Goal: Task Accomplishment & Management: Manage account settings

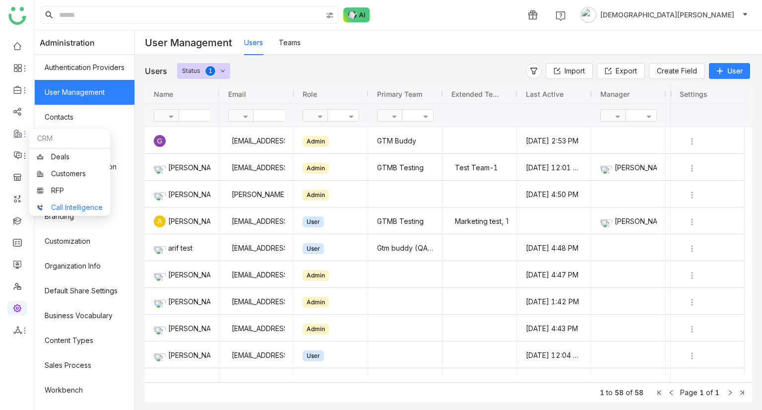
click at [57, 206] on link "Call Intelligence" at bounding box center [70, 207] width 66 height 7
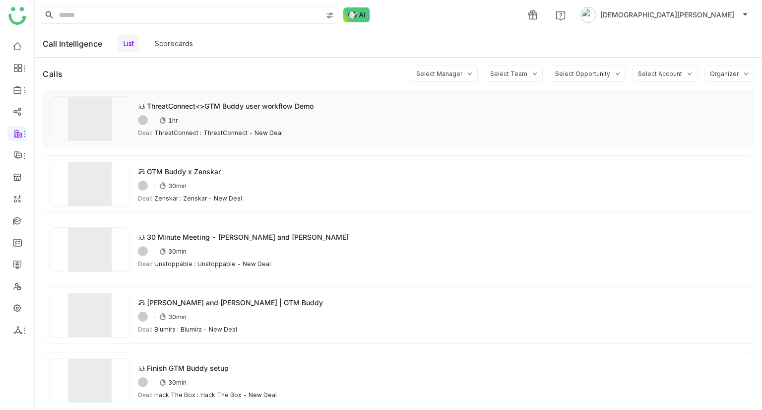
click at [389, 119] on div "54ADAFE6-5D10-4FBB-ADB3-0C1F514AB7B1 1hr" at bounding box center [443, 120] width 610 height 10
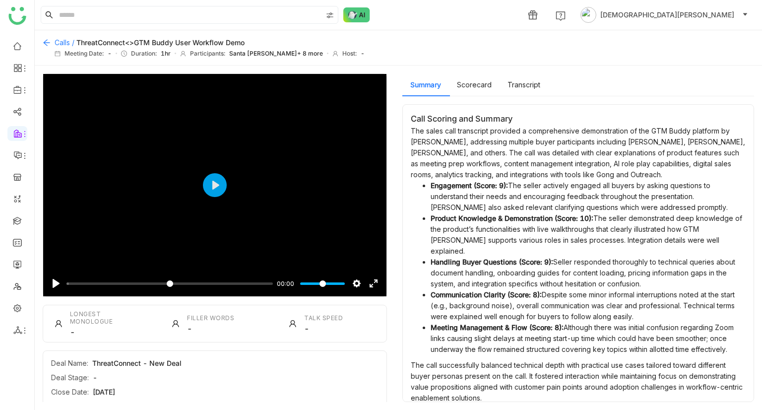
click at [47, 39] on icon at bounding box center [47, 43] width 8 height 8
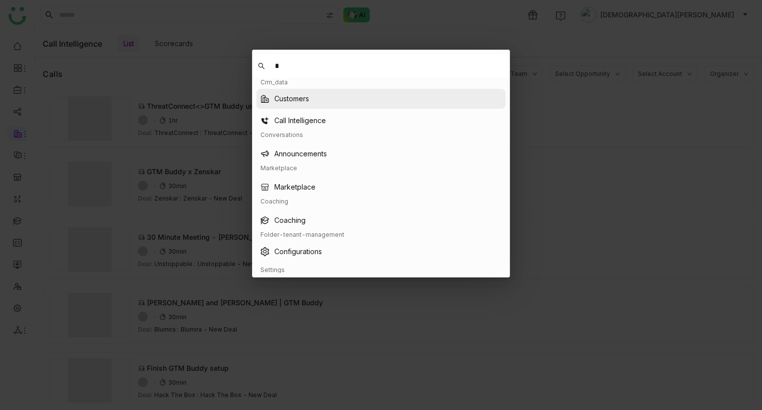
type input "**"
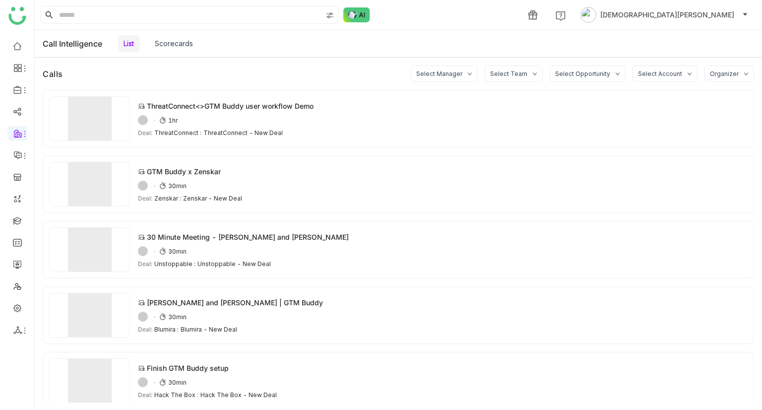
click at [179, 39] on link "Scorecards" at bounding box center [174, 43] width 38 height 8
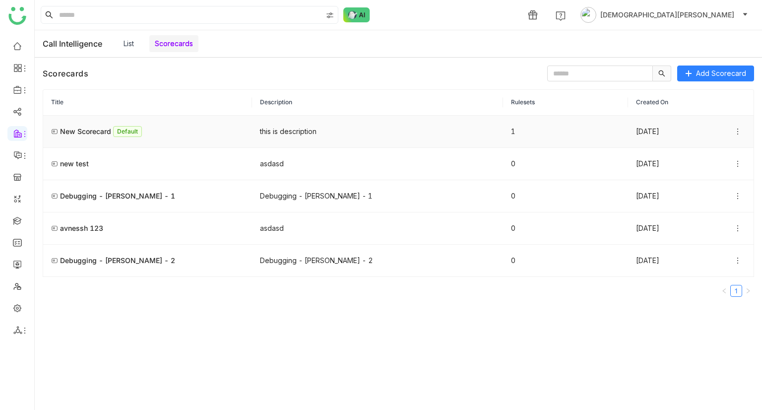
click at [86, 134] on div "New Scorecard" at bounding box center [85, 131] width 51 height 10
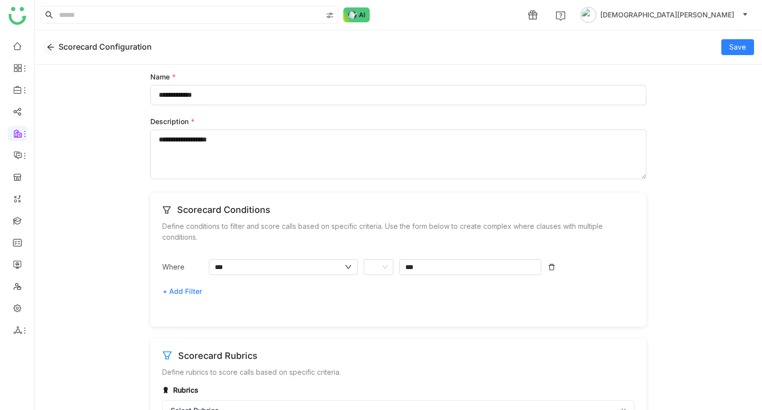
click at [56, 45] on nz-icon at bounding box center [50, 47] width 15 height 8
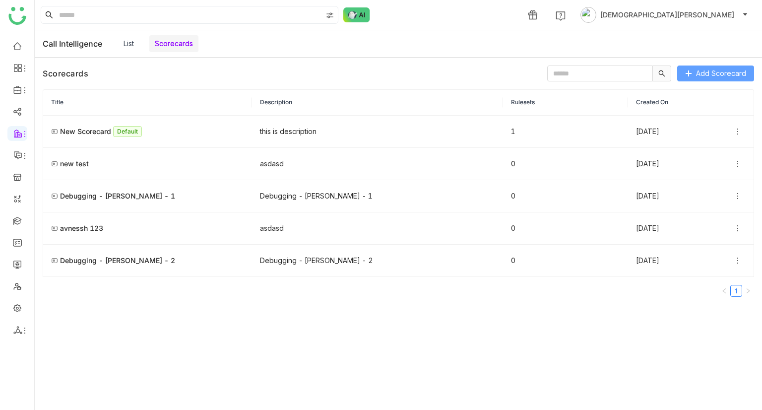
click at [708, 72] on span "Add Scorecard" at bounding box center [721, 73] width 50 height 11
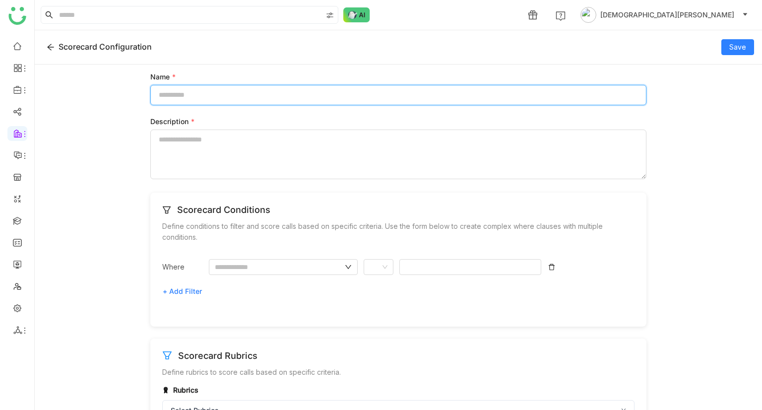
click at [198, 88] on input "Name *" at bounding box center [398, 95] width 496 height 20
click at [205, 92] on input "Name *" at bounding box center [398, 95] width 496 height 20
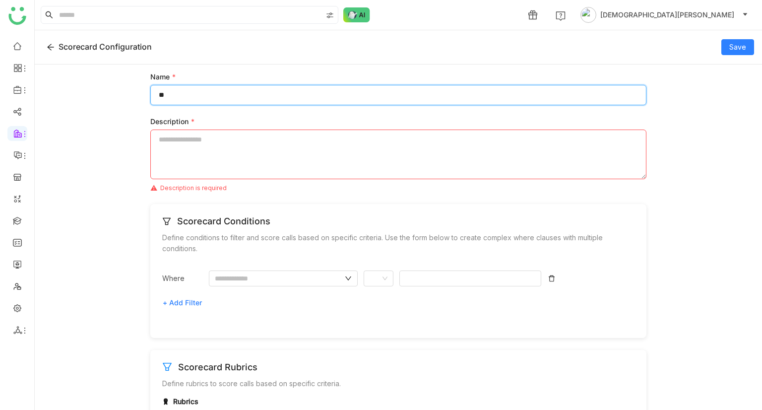
type input "*"
type input "**********"
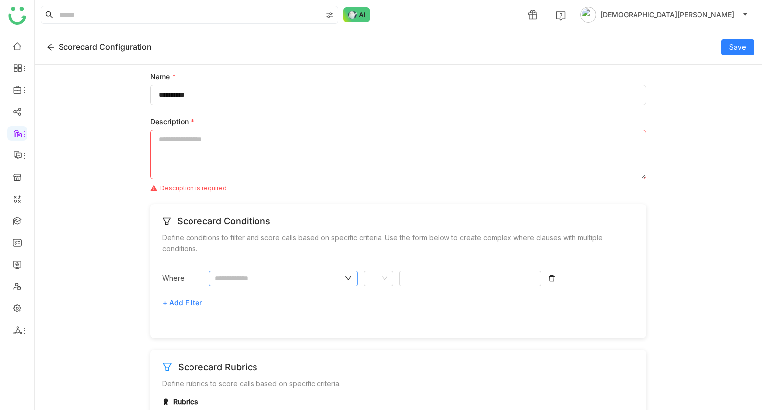
click at [285, 278] on input "text" at bounding box center [279, 278] width 128 height 11
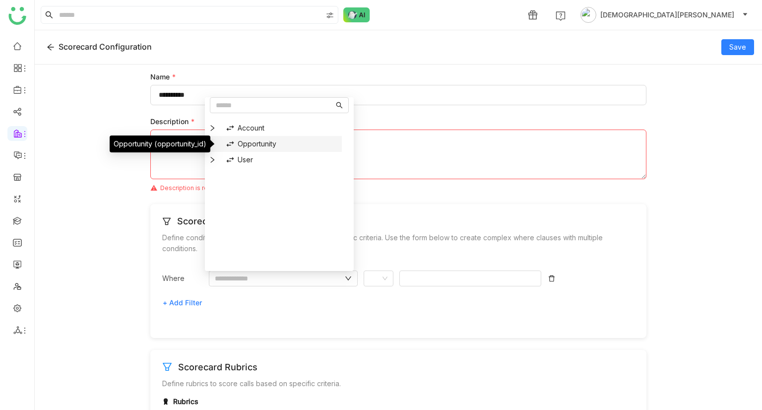
click at [252, 139] on div "Opportunity" at bounding box center [278, 144] width 119 height 16
type input "**********"
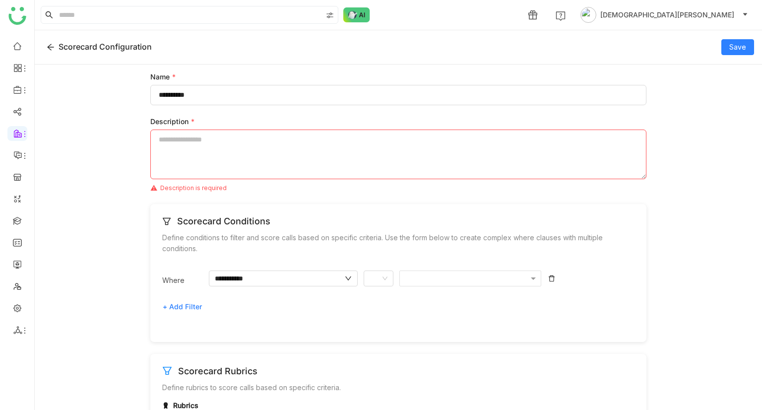
scroll to position [46, 0]
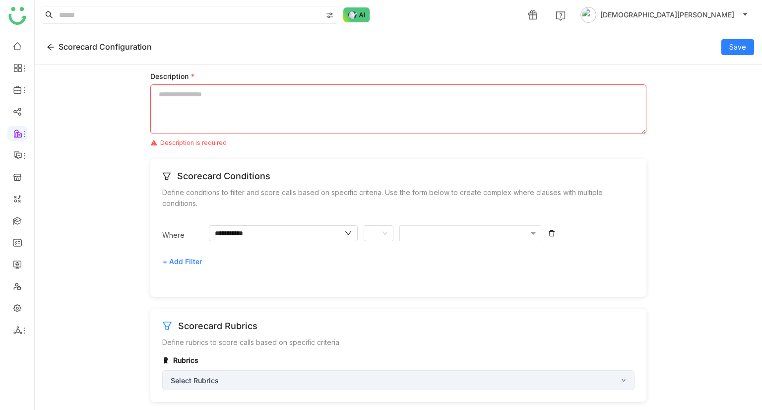
click at [222, 387] on div "Select Rubrics" at bounding box center [398, 380] width 472 height 20
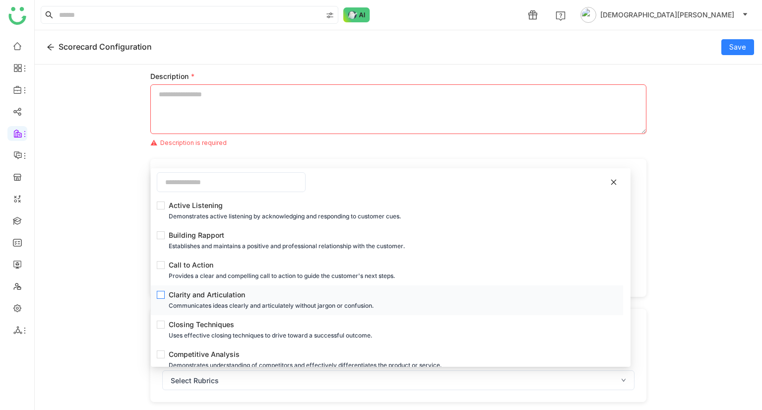
click at [166, 296] on span "Clarity and Articulation Communicates ideas clearly and articulately without ja…" at bounding box center [390, 300] width 450 height 22
click at [187, 270] on div "Provides a clear and compelling call to action to guide the customer's next ste…" at bounding box center [390, 275] width 443 height 11
click at [202, 245] on div "Establishes and maintains a positive and professional relationship with the cus…" at bounding box center [390, 246] width 443 height 11
click at [226, 203] on div "Active Listening" at bounding box center [390, 205] width 443 height 11
click at [194, 322] on div "Closing Techniques" at bounding box center [390, 324] width 443 height 11
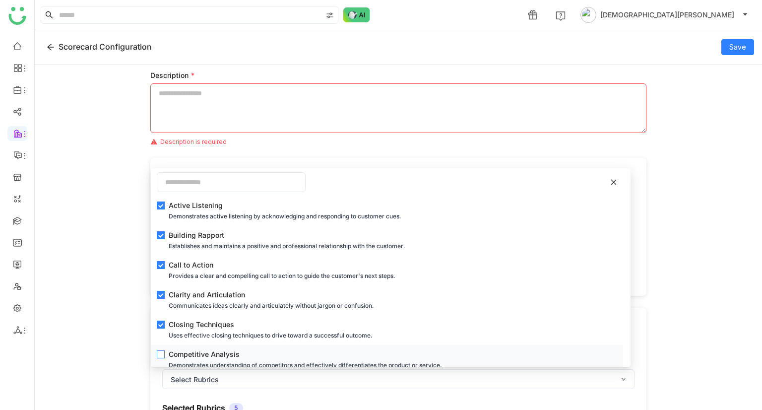
click at [174, 358] on div "Competitive Analysis" at bounding box center [390, 354] width 443 height 11
click at [706, 193] on div "**********" at bounding box center [398, 236] width 727 height 345
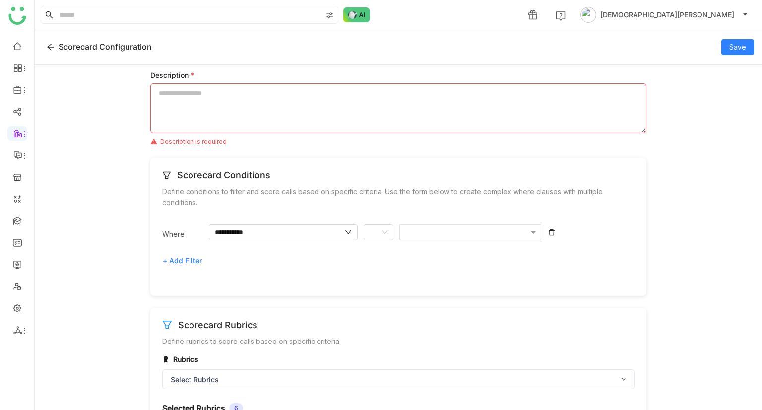
scroll to position [0, 0]
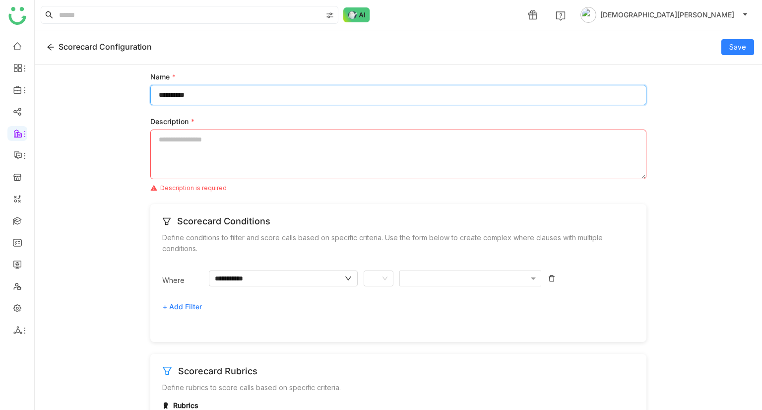
click at [197, 94] on input "**********" at bounding box center [398, 95] width 496 height 20
type input "**********"
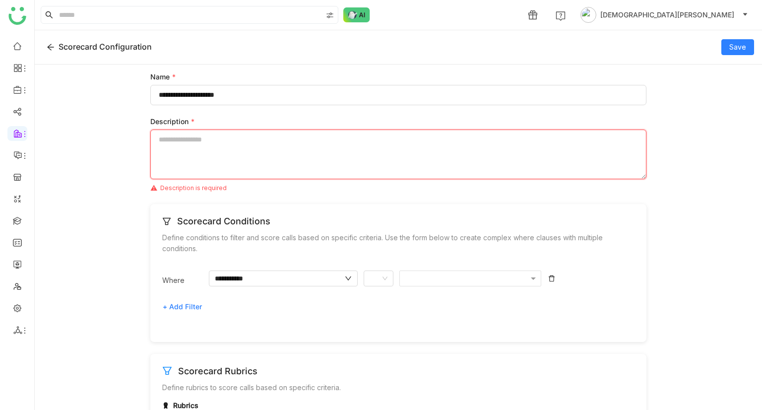
click at [190, 159] on textarea "Description *" at bounding box center [398, 154] width 496 height 50
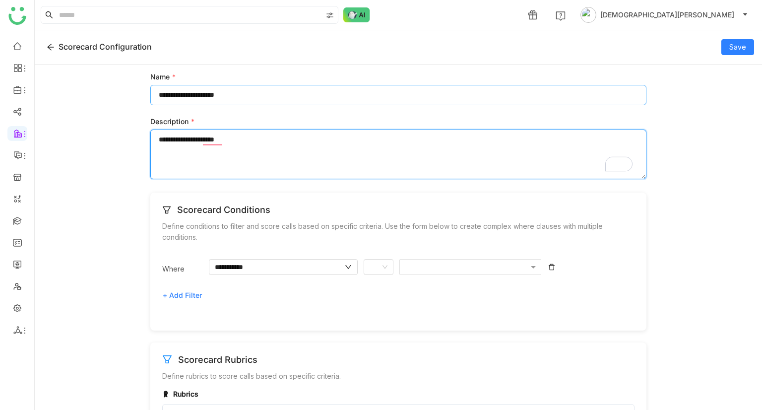
type textarea "**********"
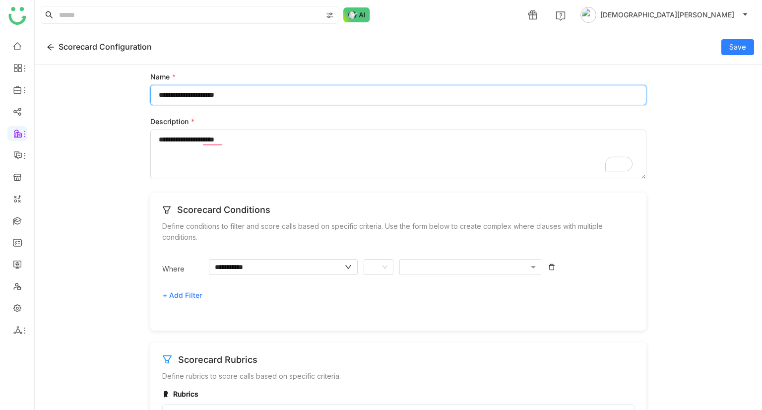
click at [238, 94] on input "**********" at bounding box center [398, 95] width 496 height 20
type input "**********"
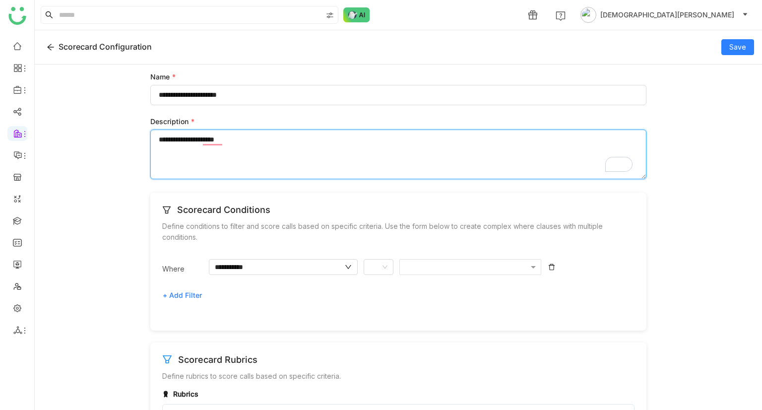
click at [233, 139] on textarea "**********" at bounding box center [398, 154] width 496 height 50
type textarea "**********"
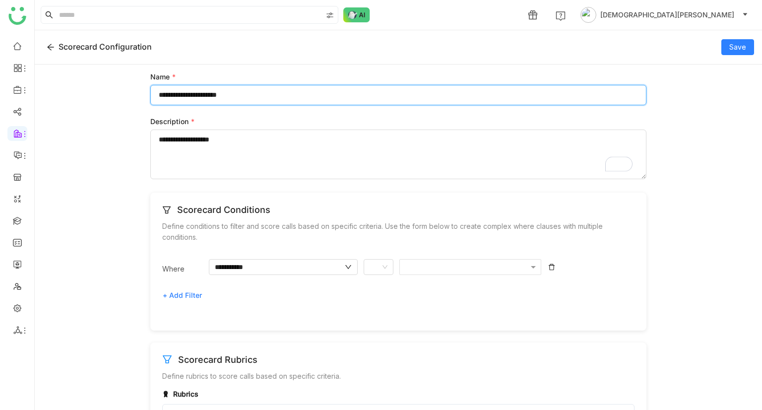
click at [325, 102] on input "**********" at bounding box center [398, 95] width 496 height 20
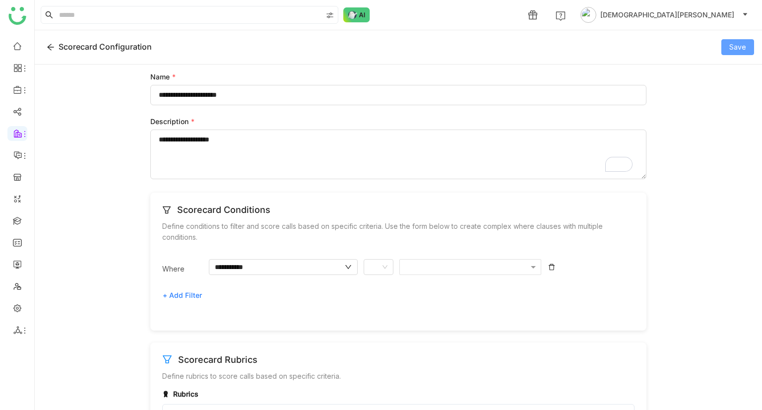
click at [738, 46] on span "Save" at bounding box center [737, 47] width 17 height 11
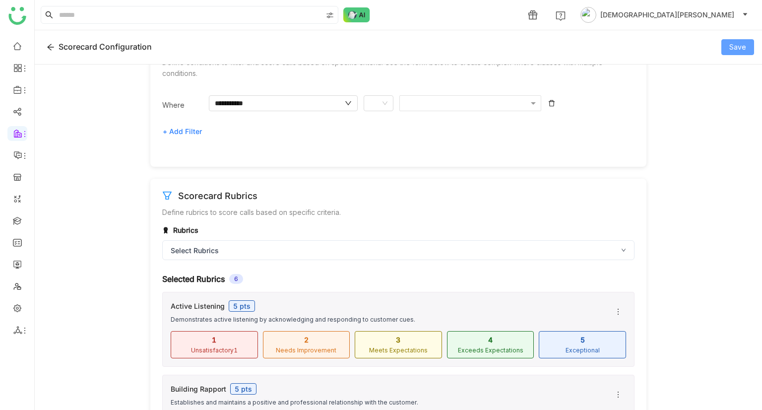
scroll to position [159, 0]
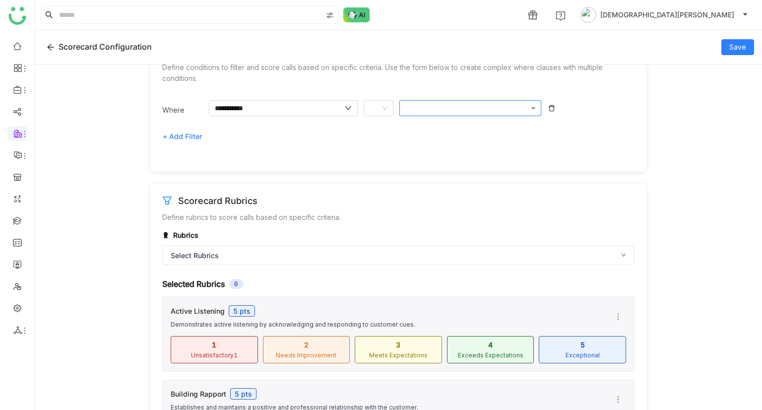
click at [452, 112] on div at bounding box center [465, 108] width 125 height 10
click at [434, 125] on input "Options List" at bounding box center [464, 124] width 110 height 11
click at [294, 103] on nz-input-group "**********" at bounding box center [283, 108] width 149 height 16
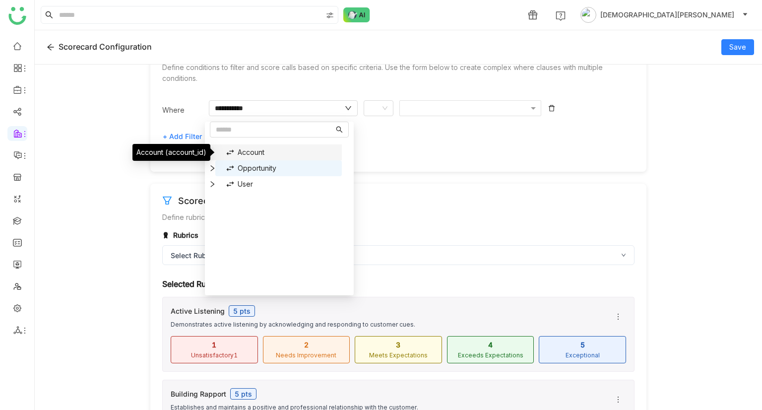
click at [249, 152] on div "Account" at bounding box center [278, 152] width 119 height 16
type input "*******"
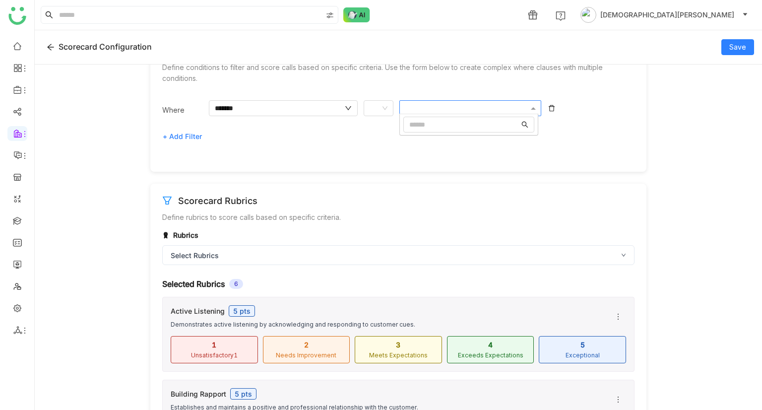
click at [410, 108] on div at bounding box center [465, 108] width 125 height 10
click at [422, 127] on input "Options List" at bounding box center [464, 124] width 110 height 11
click at [413, 191] on span "Mynd Integrated Solutions" at bounding box center [445, 192] width 86 height 8
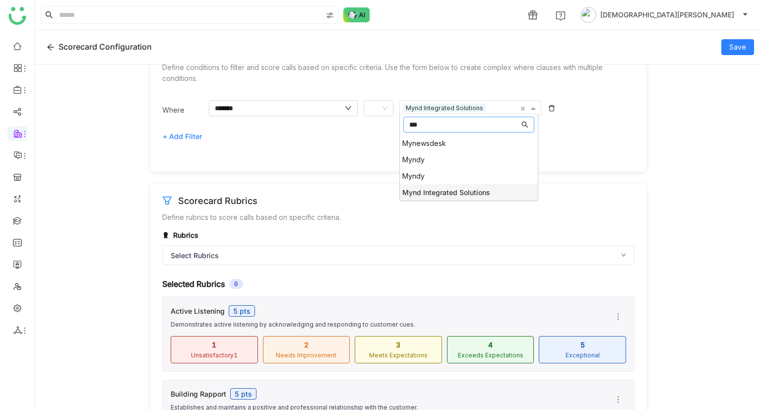
type input "***"
click at [320, 143] on div "+ Add Filter" at bounding box center [398, 136] width 472 height 16
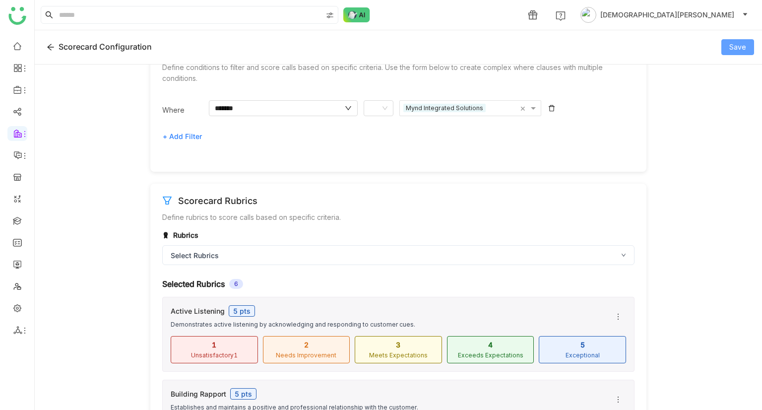
click at [748, 43] on button "Save" at bounding box center [737, 47] width 33 height 16
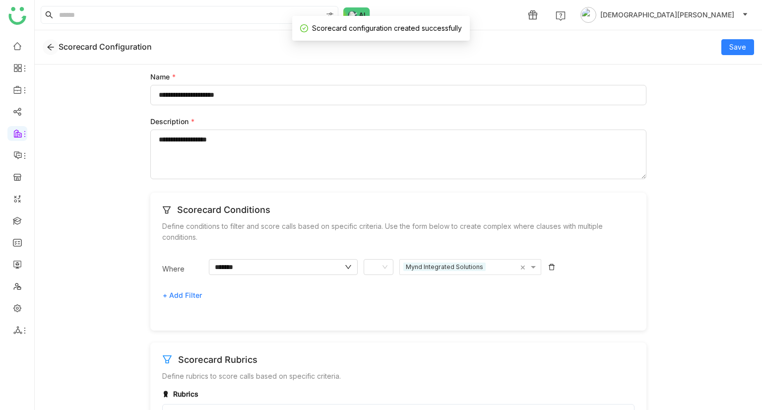
click at [49, 46] on icon at bounding box center [51, 47] width 8 height 8
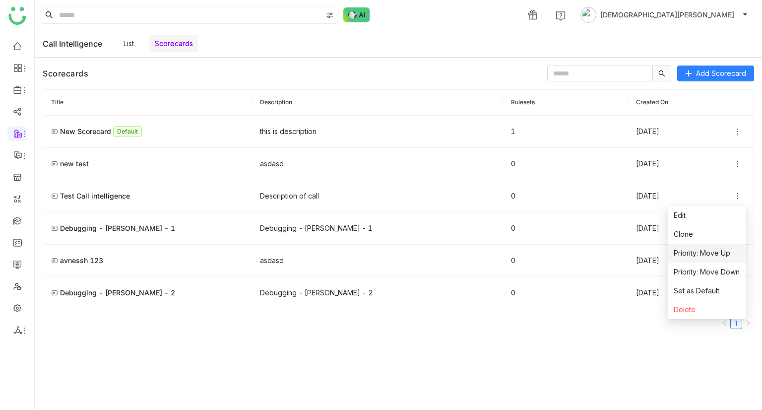
click at [717, 256] on span "Priority: Move Up" at bounding box center [702, 253] width 57 height 11
click at [709, 274] on span "Priority: Move Down" at bounding box center [707, 271] width 66 height 11
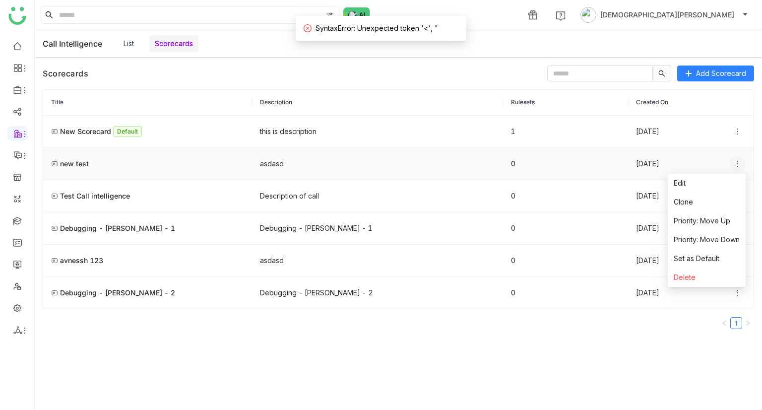
click at [738, 163] on icon at bounding box center [738, 164] width 8 height 8
click at [716, 206] on li "Clone" at bounding box center [707, 201] width 78 height 19
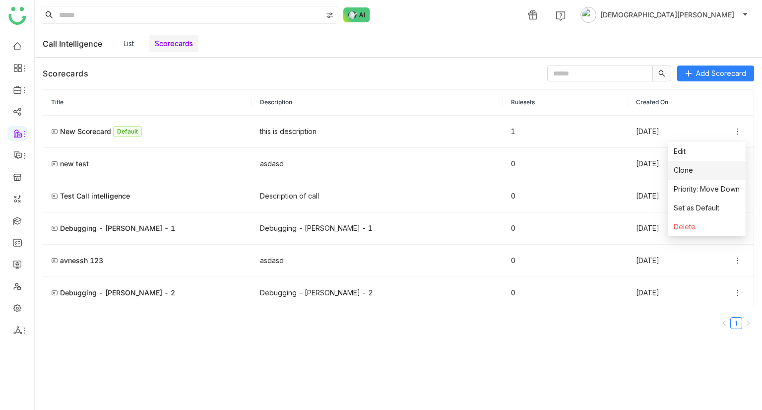
click at [699, 175] on li "Clone" at bounding box center [707, 170] width 78 height 19
click at [693, 210] on span "Set as Default" at bounding box center [697, 207] width 46 height 11
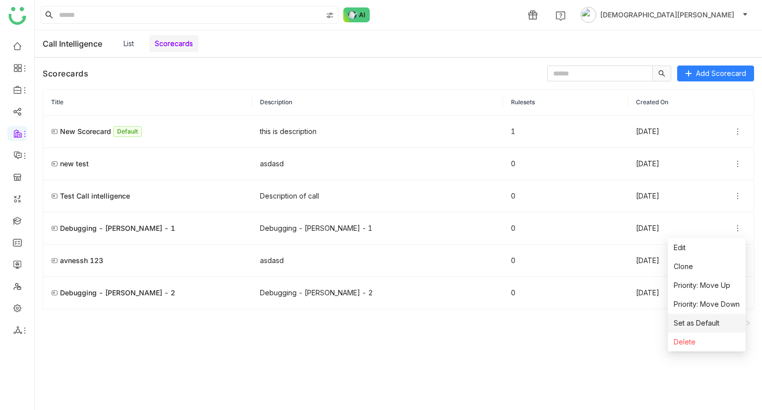
click at [689, 322] on span "Set as Default" at bounding box center [697, 323] width 46 height 11
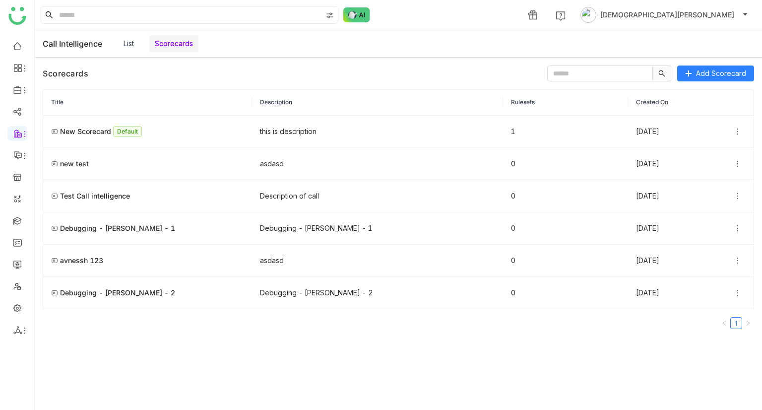
click at [133, 41] on link "List" at bounding box center [129, 43] width 10 height 8
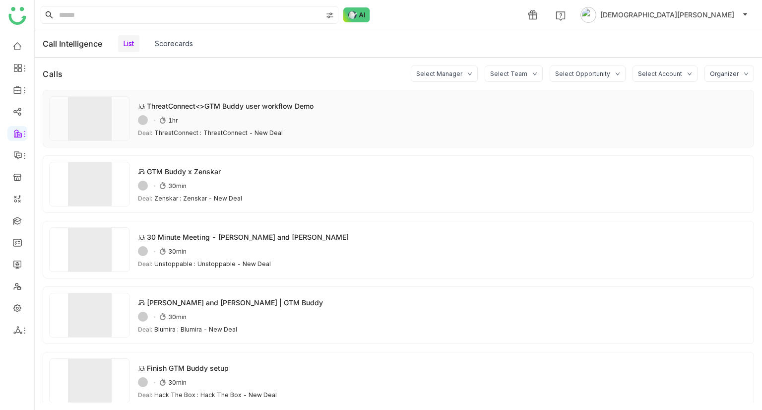
click at [203, 118] on div "54ADAFE6-5D10-4FBB-ADB3-0C1F514AB7B1 1hr" at bounding box center [443, 120] width 610 height 10
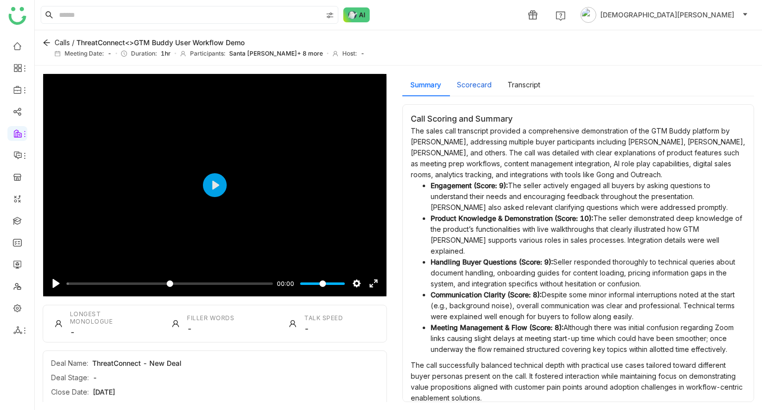
click at [478, 90] on button "Scorecard" at bounding box center [474, 84] width 35 height 11
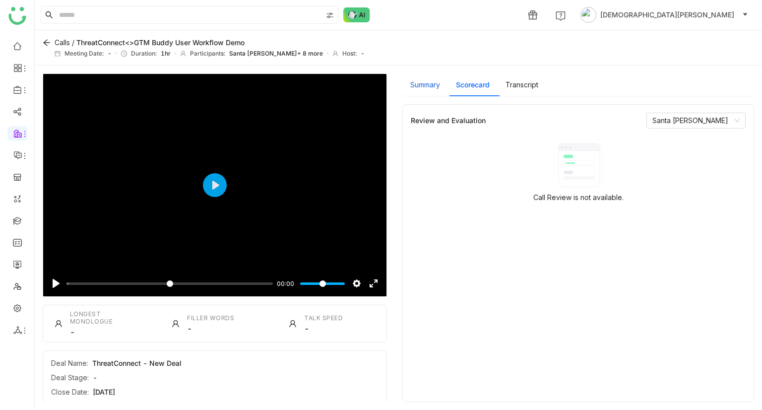
click at [437, 87] on button "Summary" at bounding box center [425, 84] width 30 height 11
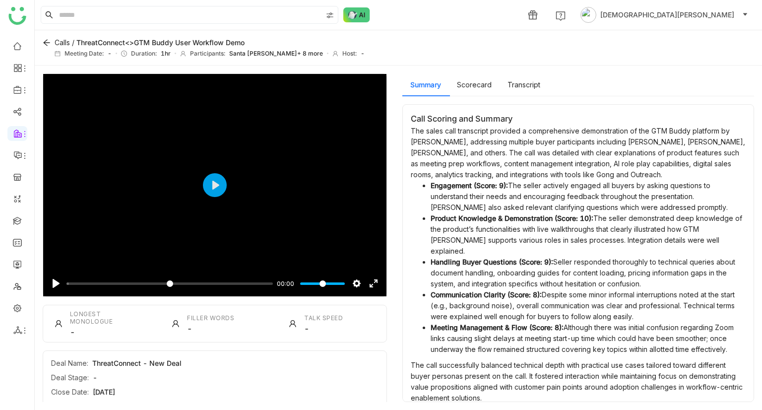
scroll to position [64, 0]
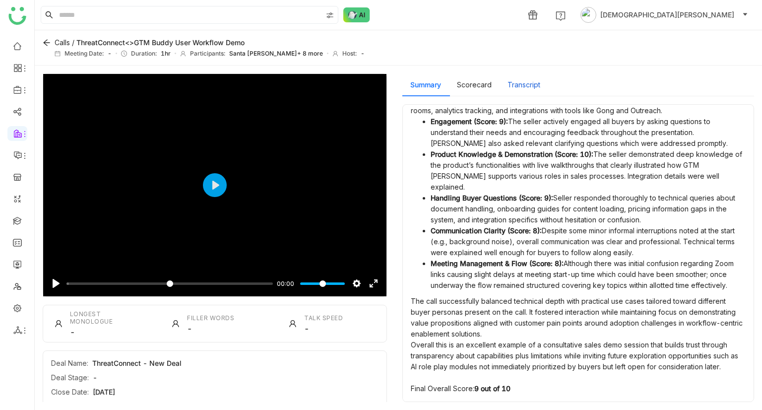
click at [526, 86] on button "Transcript" at bounding box center [524, 84] width 33 height 11
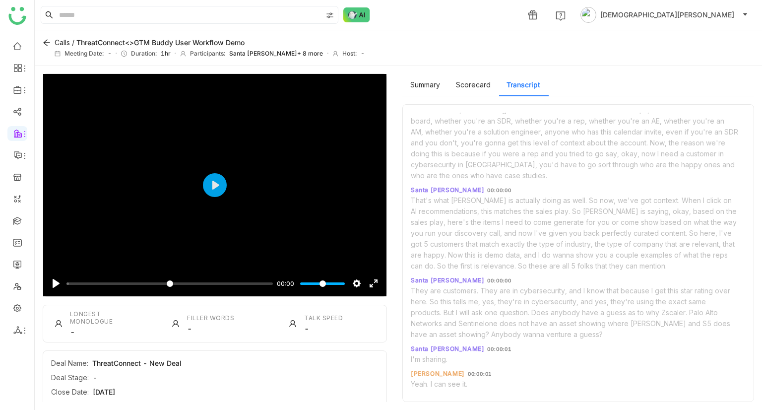
scroll to position [2593, 0]
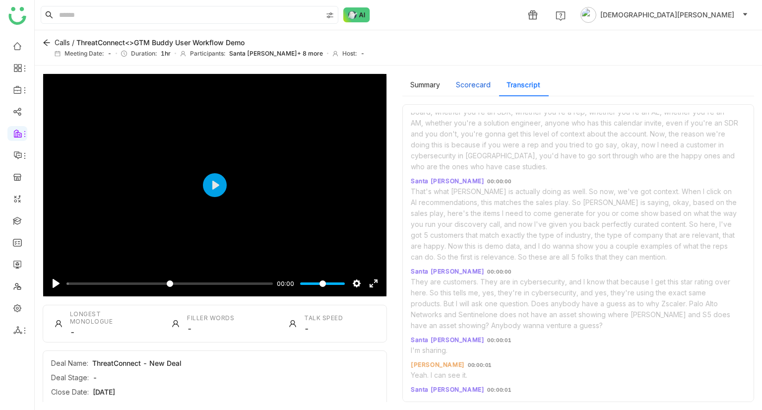
click at [468, 85] on button "Scorecard" at bounding box center [473, 84] width 35 height 11
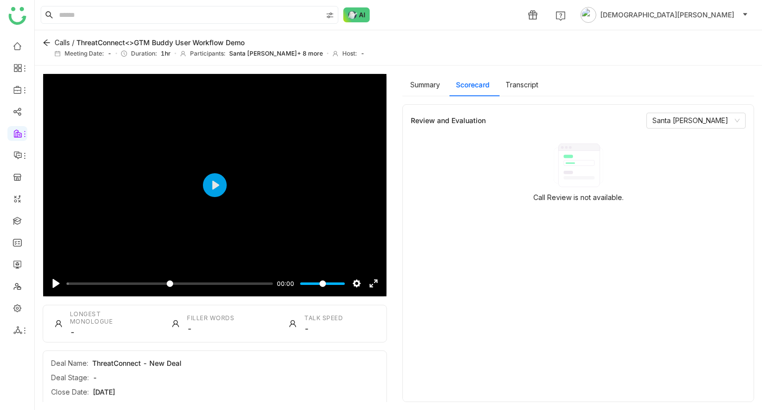
click at [42, 41] on div "Calls / ThreatConnect<>GTM Buddy user workflow Demo Meeting Date: - Duration: 1…" at bounding box center [398, 47] width 727 height 35
click at [50, 40] on icon at bounding box center [47, 43] width 8 height 8
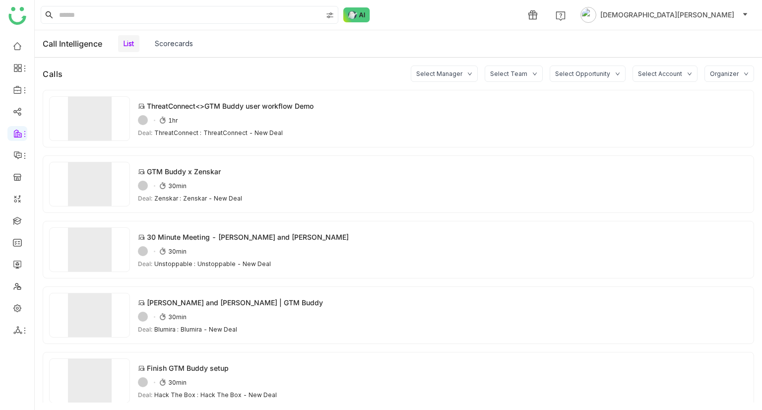
click at [177, 44] on link "Scorecards" at bounding box center [174, 43] width 38 height 8
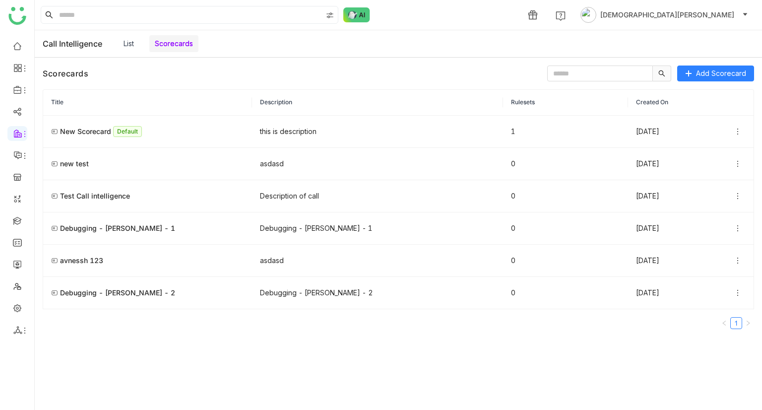
click at [134, 40] on link "List" at bounding box center [129, 43] width 10 height 8
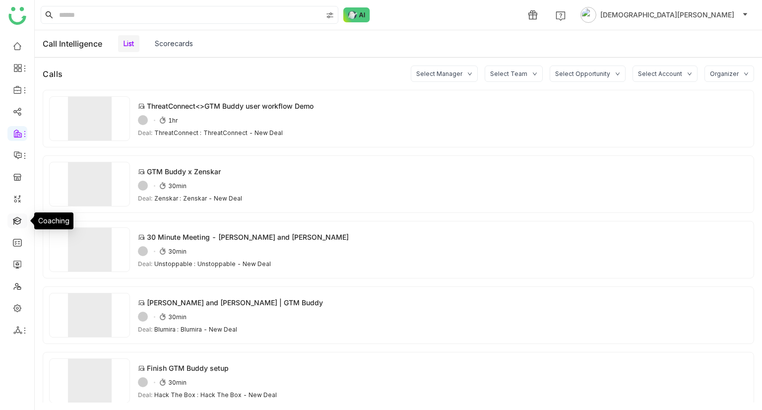
click at [13, 223] on link at bounding box center [17, 220] width 9 height 8
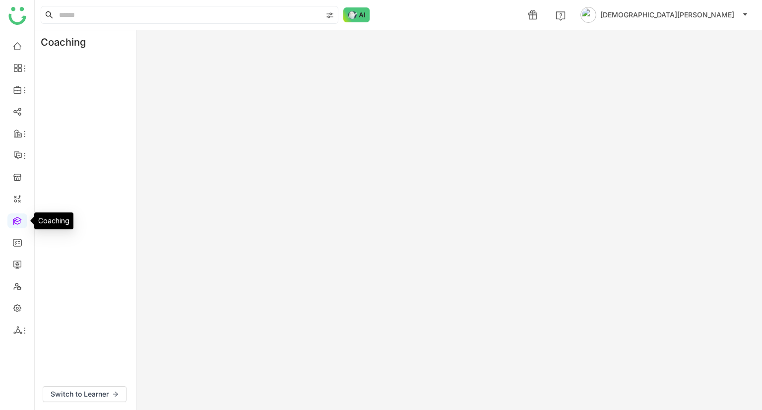
click at [13, 223] on link at bounding box center [17, 220] width 9 height 8
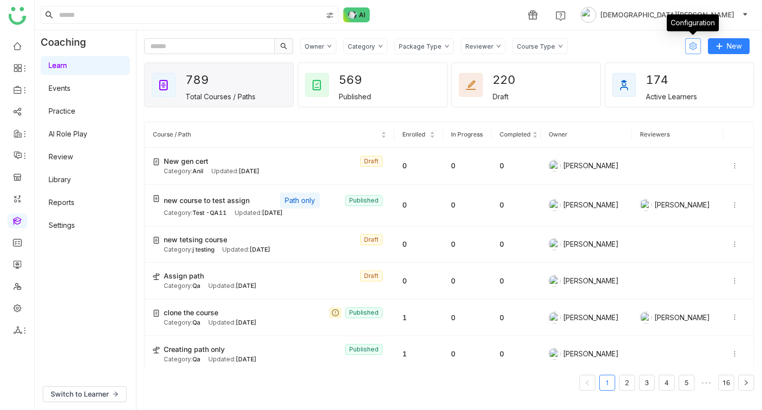
click at [692, 42] on icon at bounding box center [693, 46] width 8 height 8
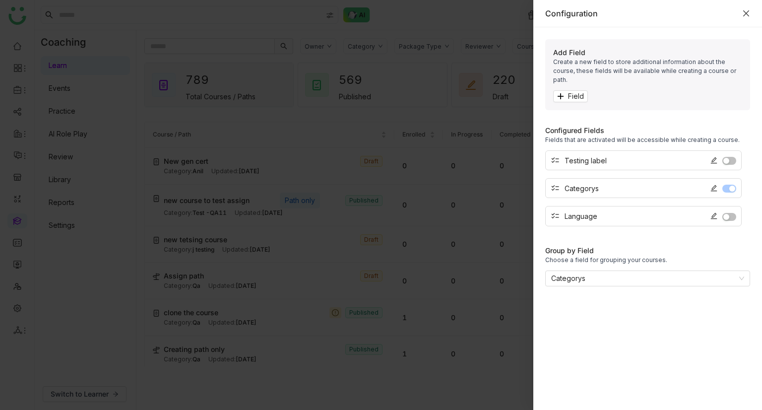
click at [747, 14] on icon "Close" at bounding box center [746, 13] width 6 height 6
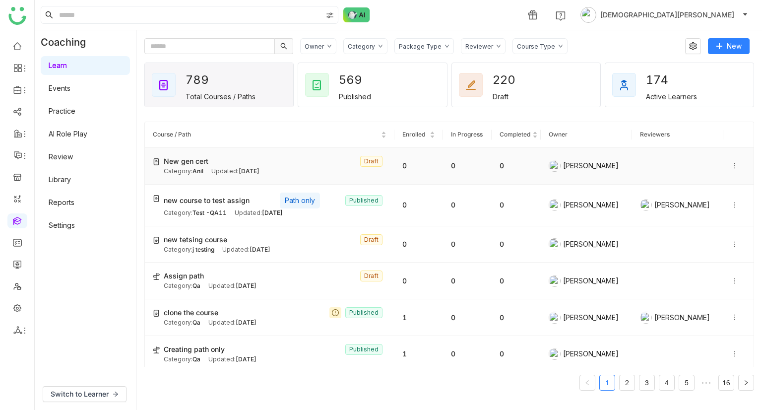
click at [225, 169] on div "Updated: Oct 07, 2025" at bounding box center [235, 171] width 48 height 9
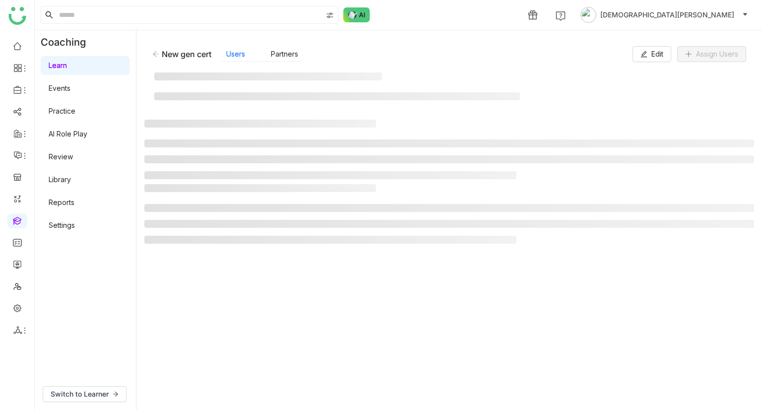
click at [225, 169] on ul at bounding box center [449, 159] width 610 height 40
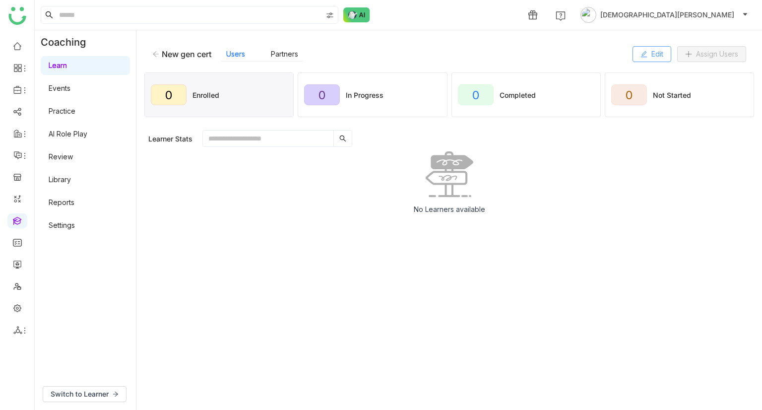
click at [647, 49] on button "Edit" at bounding box center [652, 54] width 39 height 16
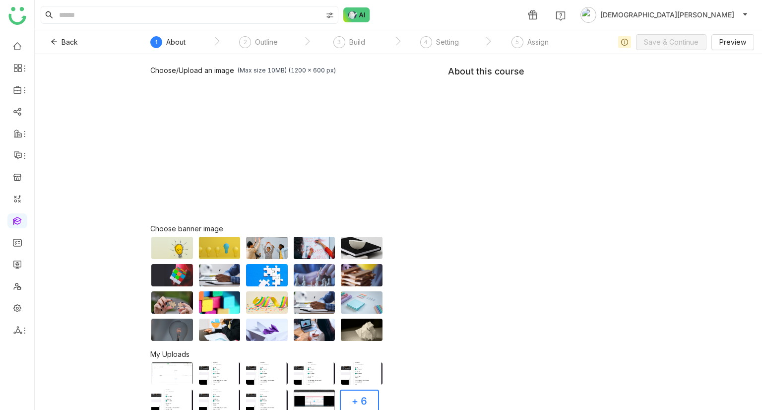
click at [514, 42] on div "5" at bounding box center [517, 42] width 12 height 12
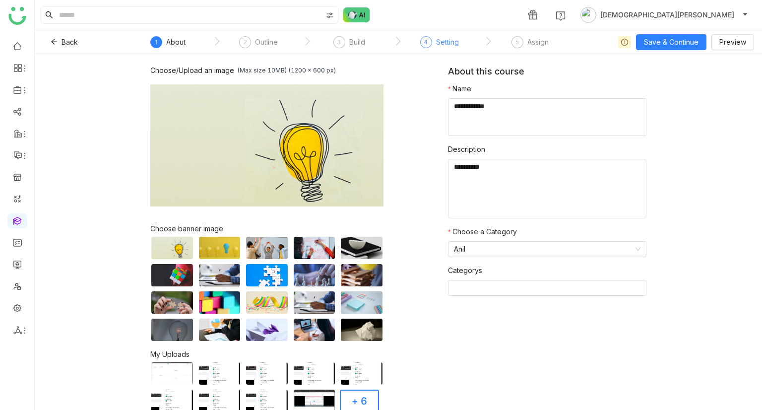
click at [450, 45] on div "Setting" at bounding box center [447, 42] width 23 height 12
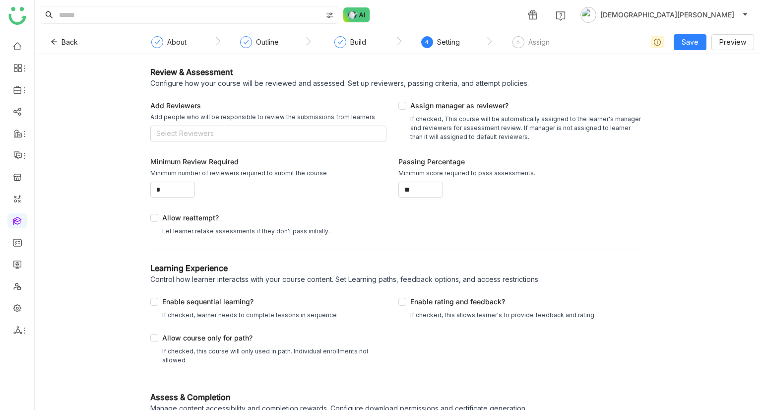
scroll to position [45, 0]
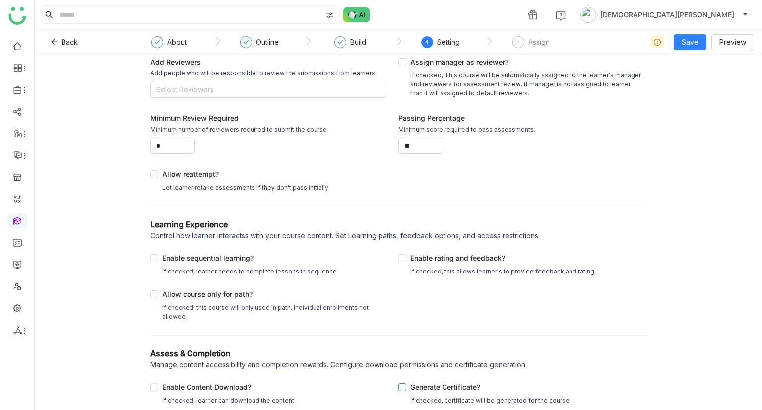
click at [419, 384] on div "Generate Certificate?" at bounding box center [489, 389] width 159 height 14
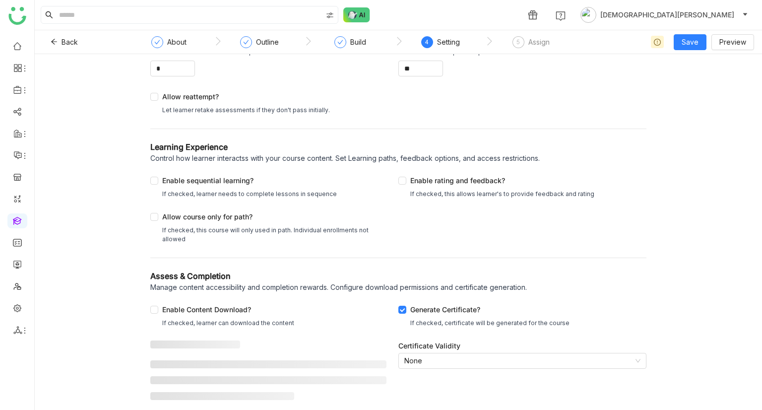
scroll to position [105, 0]
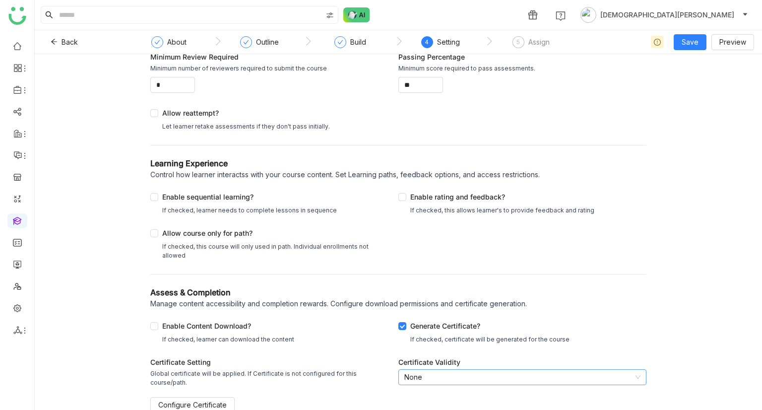
click at [464, 381] on nz-select-item "None" at bounding box center [522, 377] width 236 height 15
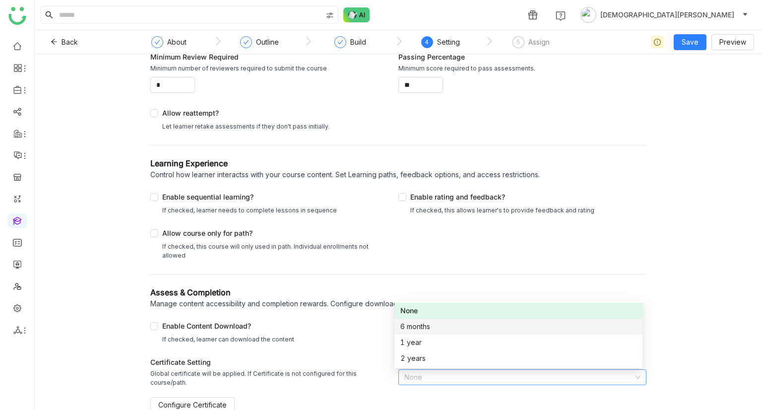
click at [196, 377] on div "Global certificate will be applied. If Certificate is not configured for this c…" at bounding box center [268, 382] width 236 height 26
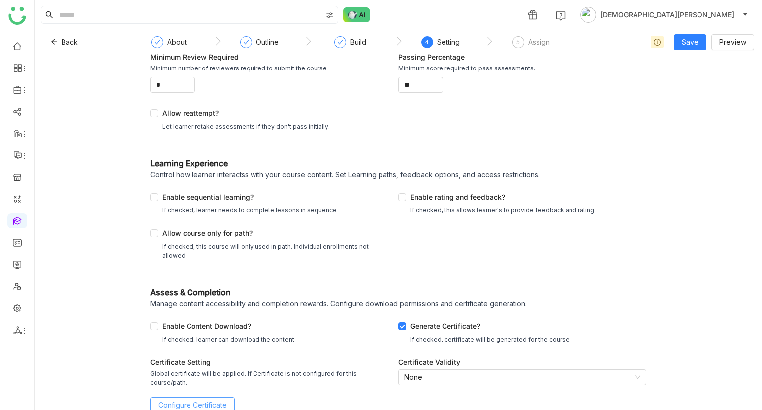
click at [202, 399] on span "Configure Certificate" at bounding box center [192, 404] width 68 height 11
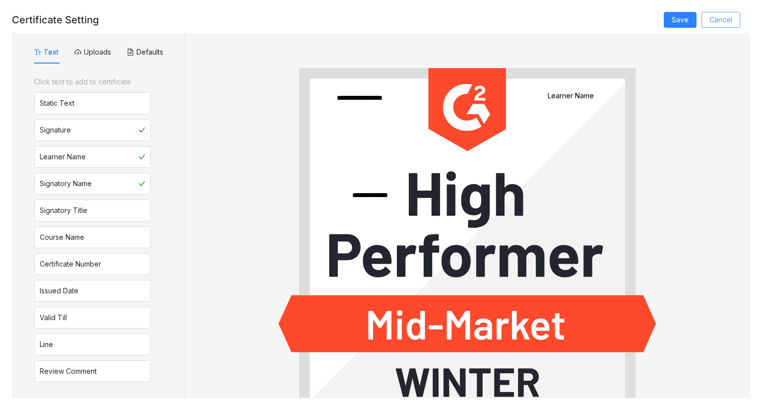
click at [733, 19] on button "Cancel" at bounding box center [721, 20] width 39 height 16
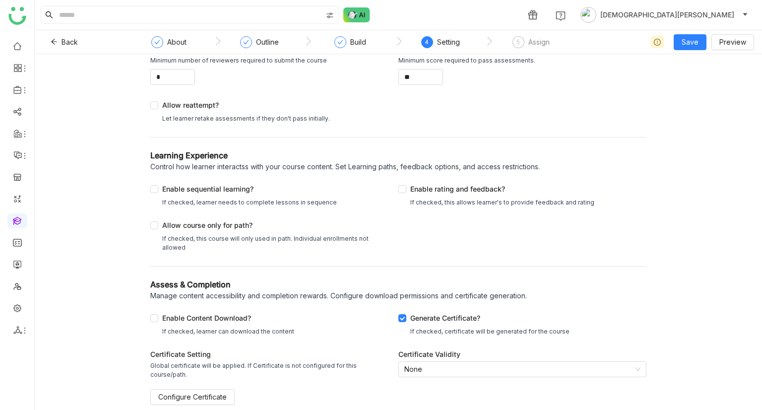
scroll to position [105, 0]
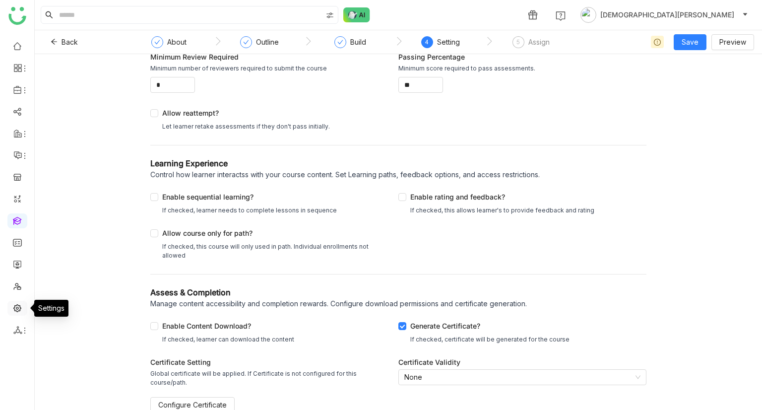
click at [21, 309] on link at bounding box center [17, 307] width 9 height 8
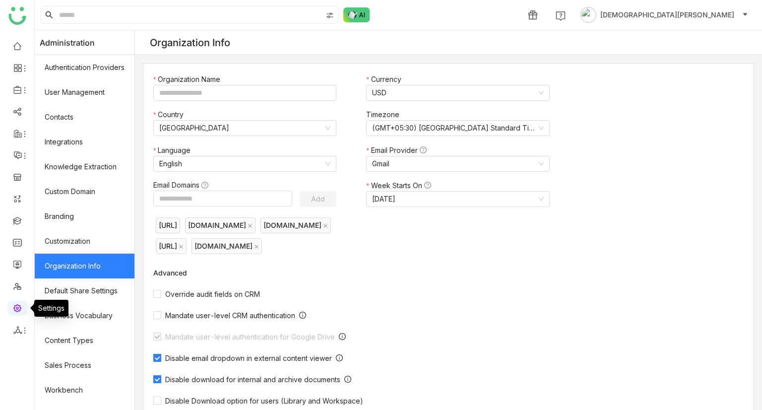
type input "*******"
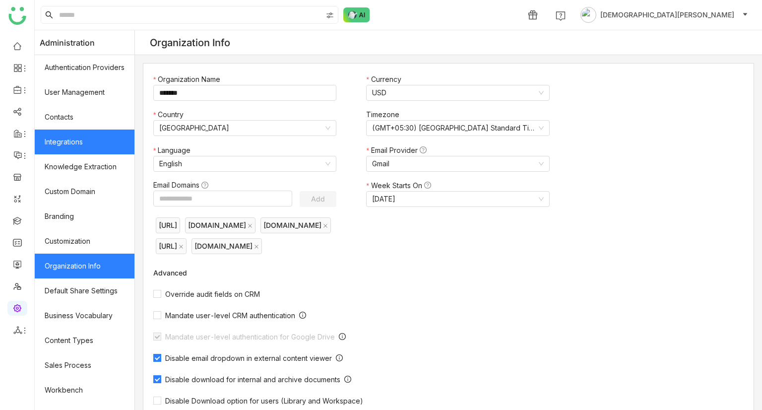
click at [85, 139] on link "Integrations" at bounding box center [85, 141] width 100 height 25
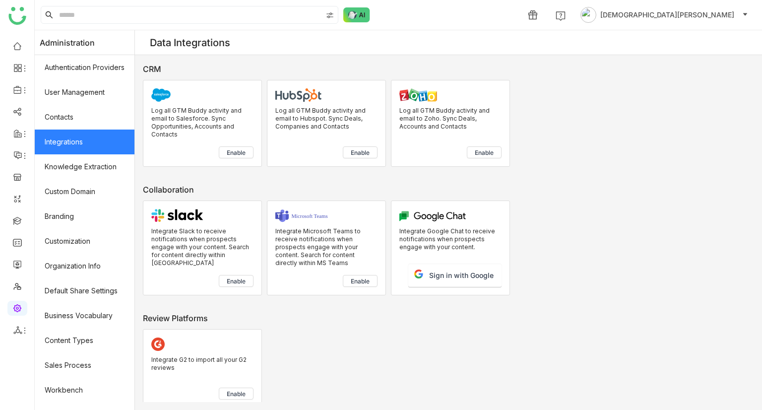
click at [85, 139] on link "Integrations" at bounding box center [85, 141] width 100 height 25
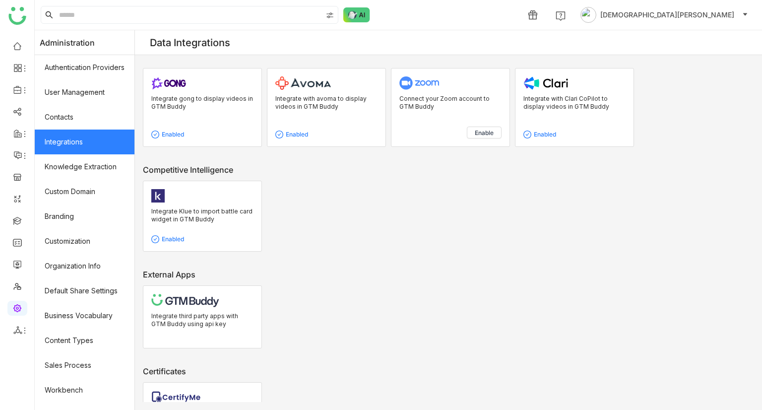
scroll to position [637, 0]
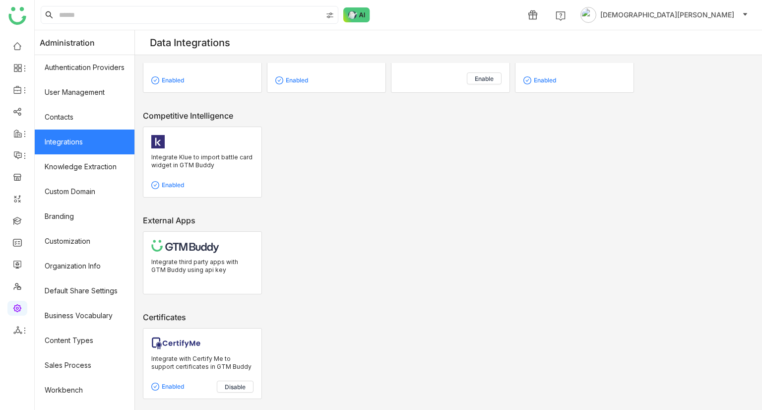
click at [234, 386] on span "Disable" at bounding box center [235, 387] width 21 height 8
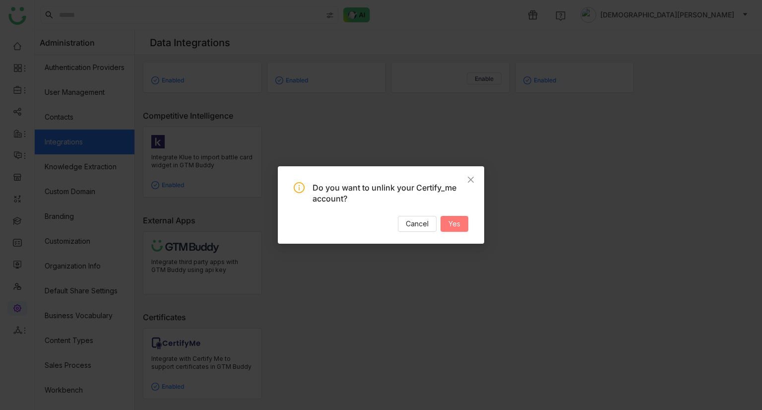
click at [448, 223] on span "Yes" at bounding box center [454, 223] width 12 height 11
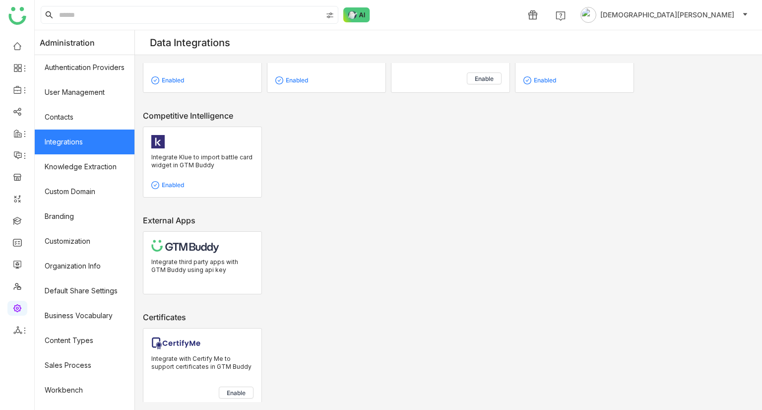
click at [240, 389] on span "Enable" at bounding box center [236, 393] width 19 height 8
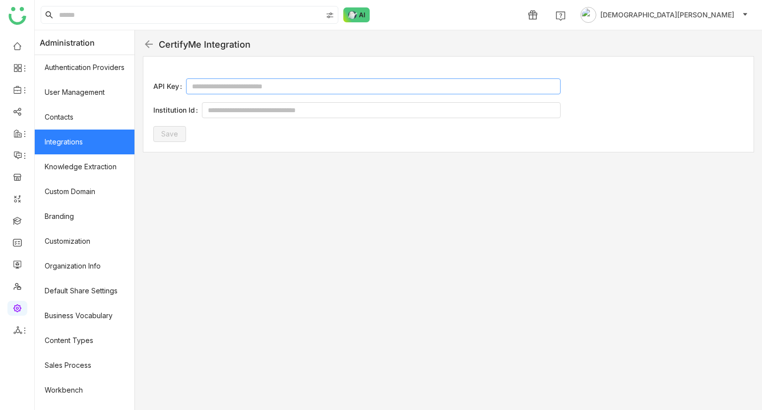
click at [247, 90] on input at bounding box center [373, 86] width 375 height 16
paste input "**********"
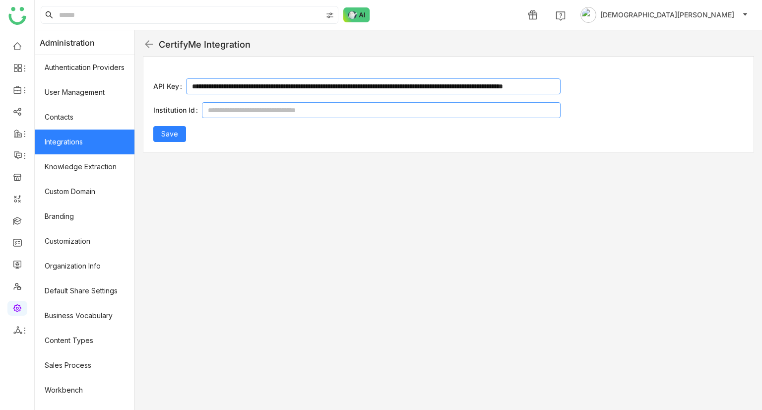
scroll to position [0, 159]
type input "**********"
click at [273, 110] on input at bounding box center [381, 110] width 359 height 16
click at [176, 133] on span "Save" at bounding box center [169, 133] width 17 height 11
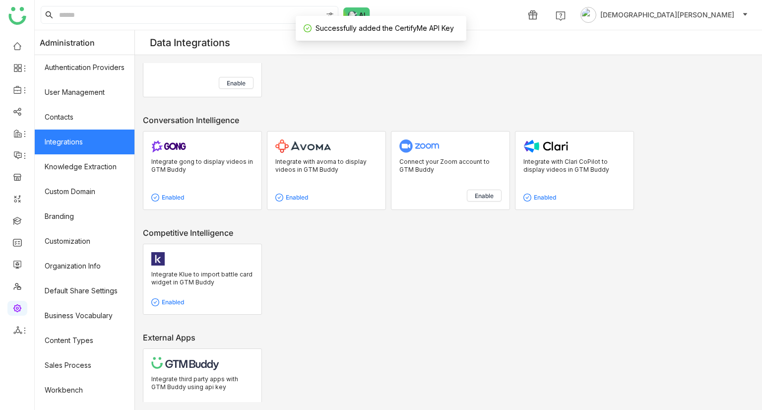
scroll to position [637, 0]
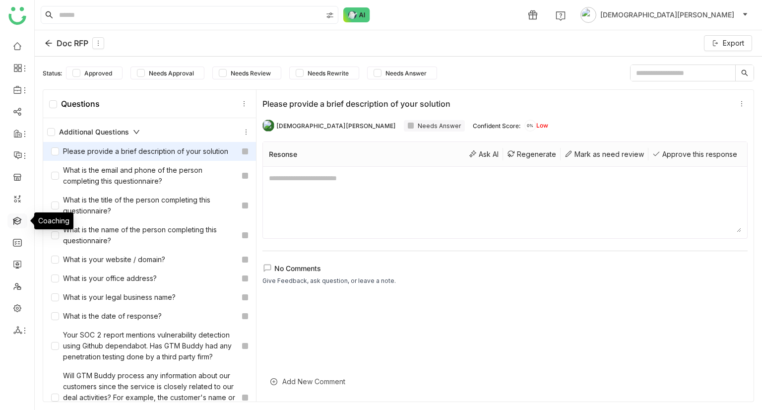
click at [13, 224] on link at bounding box center [17, 220] width 9 height 8
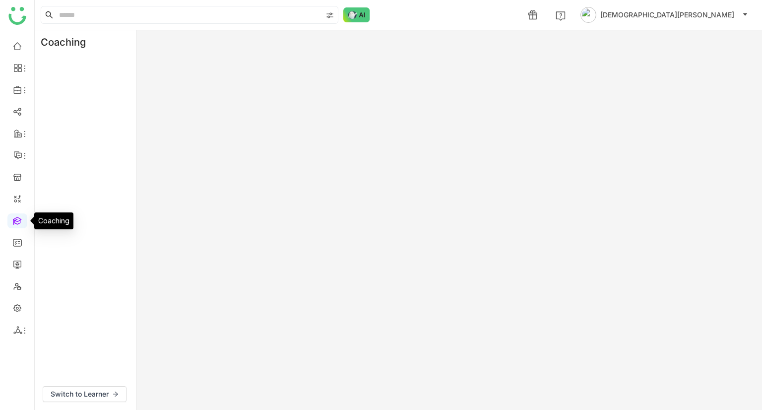
click at [13, 224] on link at bounding box center [17, 220] width 9 height 8
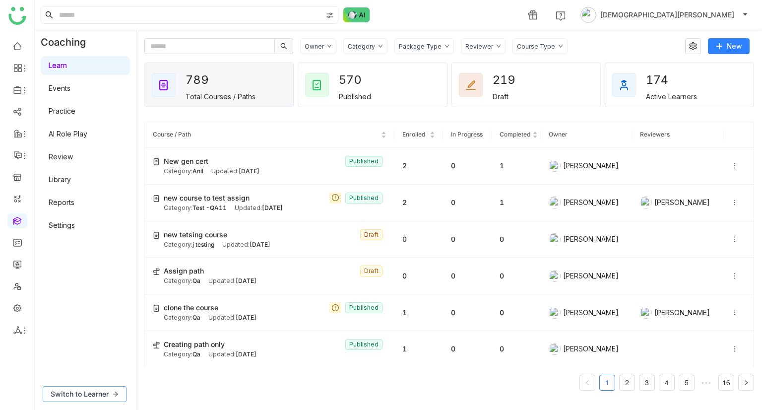
click at [101, 395] on span "Switch to Learner" at bounding box center [80, 393] width 58 height 11
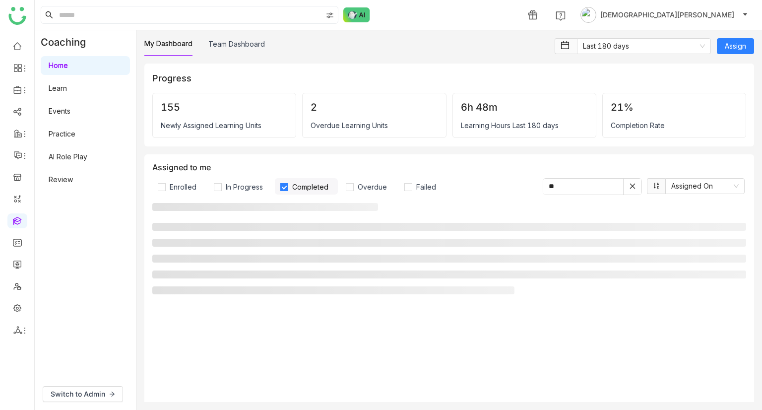
click at [67, 85] on link "Learn" at bounding box center [58, 88] width 18 height 8
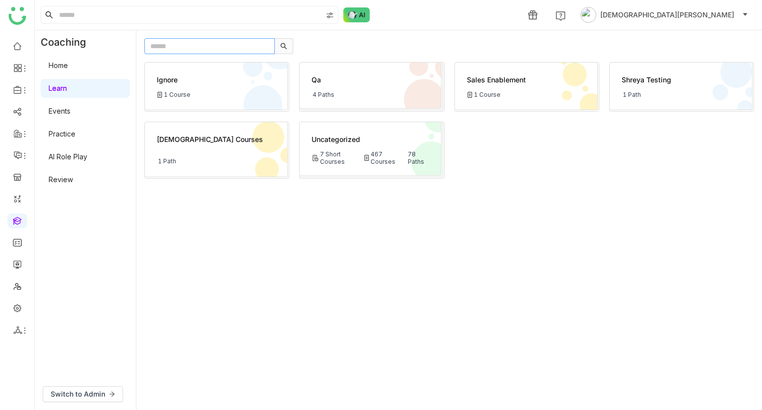
paste input "**********"
type input "**********"
click at [169, 44] on input "**********" at bounding box center [209, 46] width 130 height 16
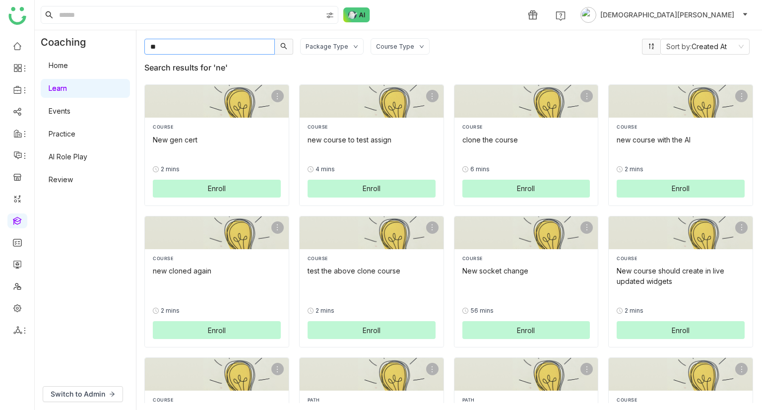
type input "*"
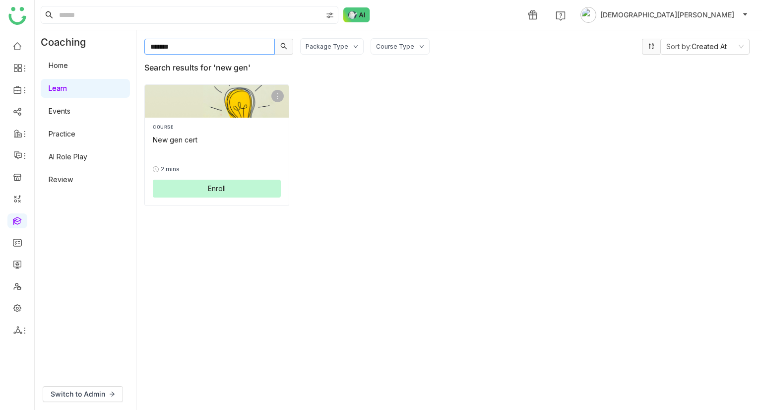
type input "*******"
click at [212, 183] on span "Enroll" at bounding box center [217, 188] width 18 height 10
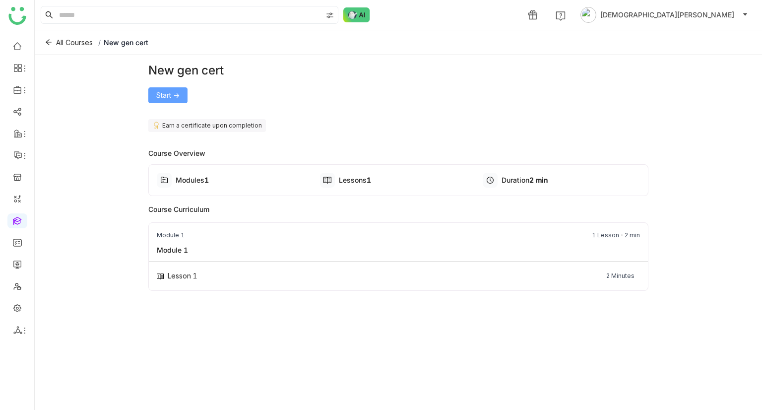
click at [165, 96] on span "Start ->" at bounding box center [167, 95] width 23 height 11
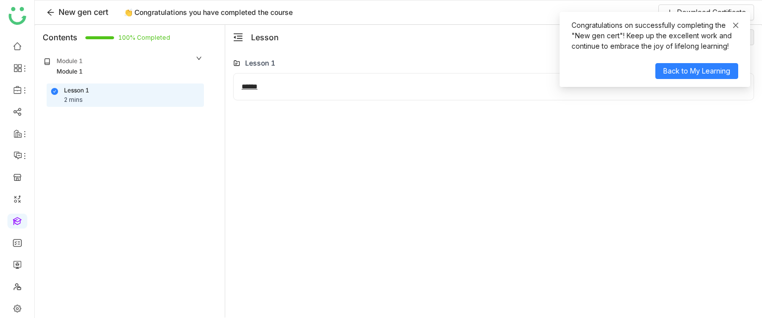
click at [735, 22] on icon at bounding box center [735, 25] width 7 height 7
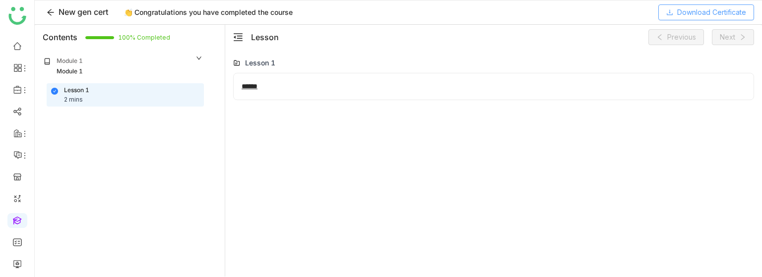
click at [669, 9] on icon at bounding box center [669, 12] width 7 height 7
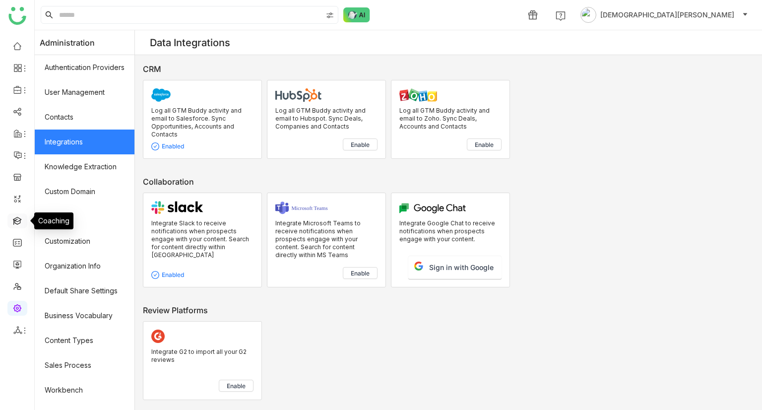
click at [13, 223] on link at bounding box center [17, 220] width 9 height 8
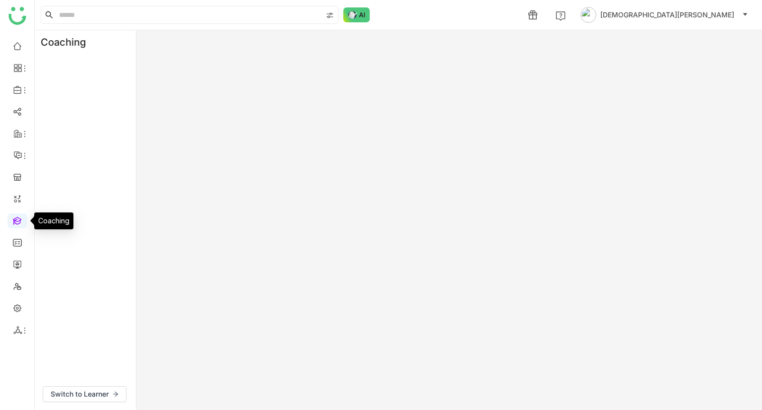
click at [13, 223] on link at bounding box center [17, 220] width 9 height 8
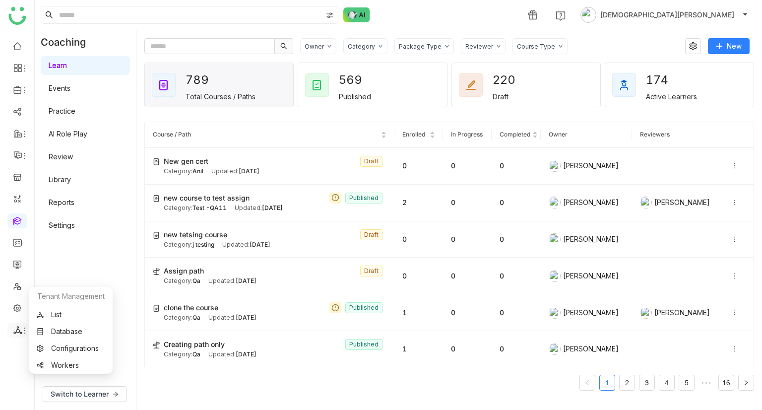
click at [16, 327] on icon at bounding box center [17, 330] width 8 height 8
click at [60, 314] on link "List" at bounding box center [71, 314] width 68 height 7
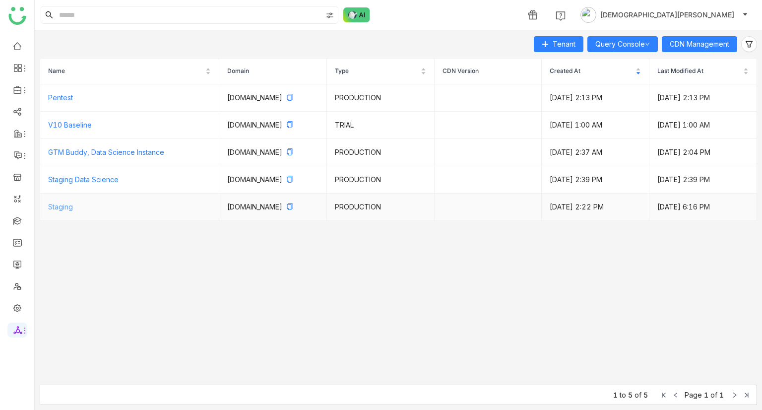
click at [62, 211] on link "Staging" at bounding box center [60, 206] width 25 height 8
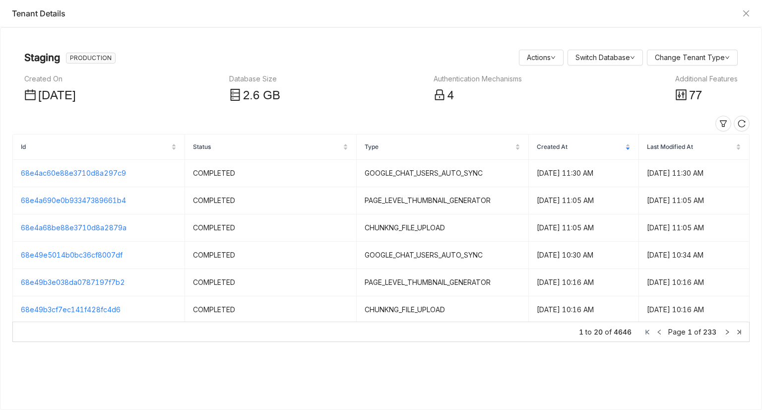
click at [706, 75] on div "Additional Features" at bounding box center [706, 78] width 63 height 11
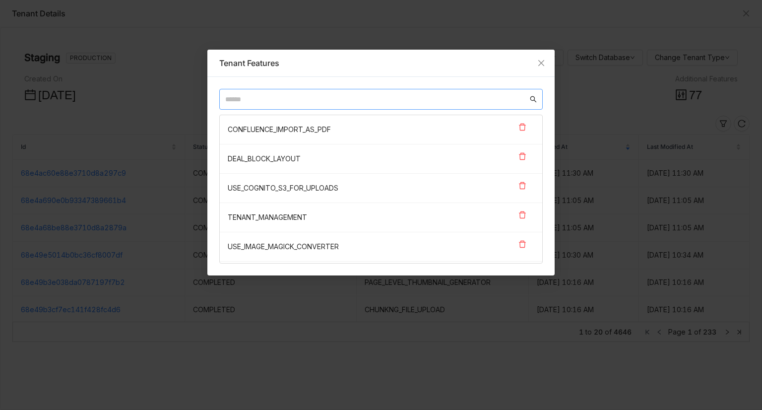
click at [330, 98] on input "text" at bounding box center [376, 99] width 303 height 11
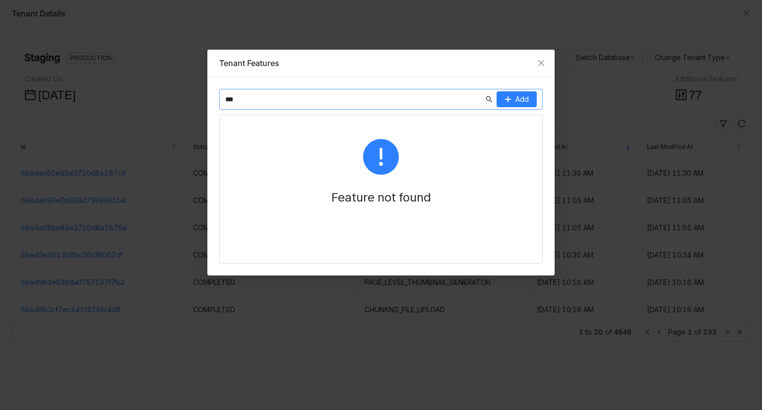
type input "***"
click at [540, 62] on icon "Close" at bounding box center [541, 63] width 8 height 8
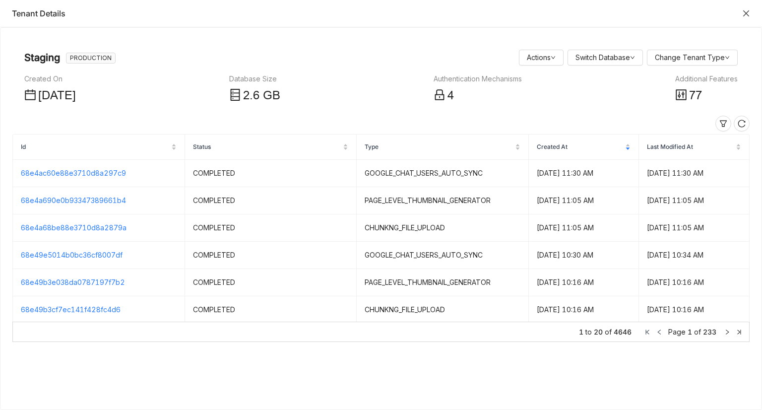
click at [746, 12] on icon "Close" at bounding box center [746, 13] width 6 height 6
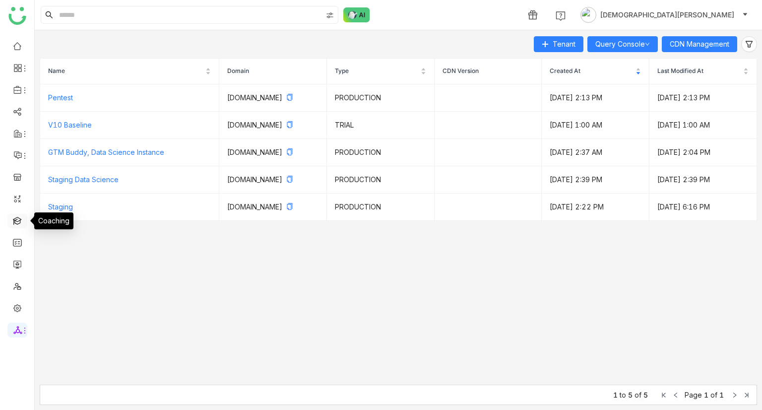
click at [21, 218] on link at bounding box center [17, 220] width 9 height 8
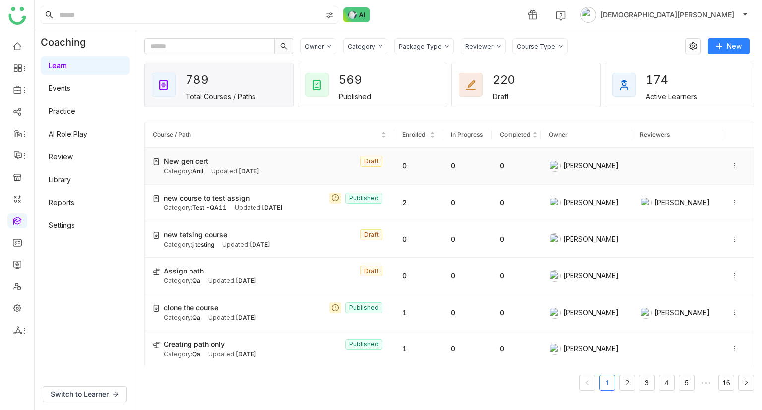
click at [259, 169] on span "Oct 07, 2025" at bounding box center [249, 170] width 21 height 7
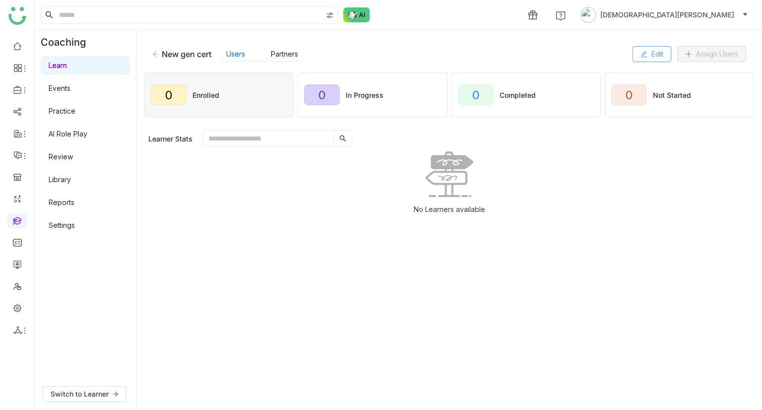
click at [640, 51] on icon at bounding box center [643, 54] width 7 height 7
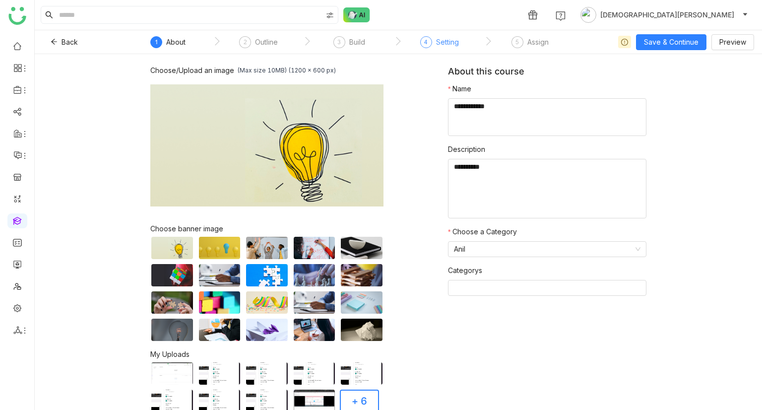
click at [439, 45] on div "Setting" at bounding box center [447, 42] width 23 height 12
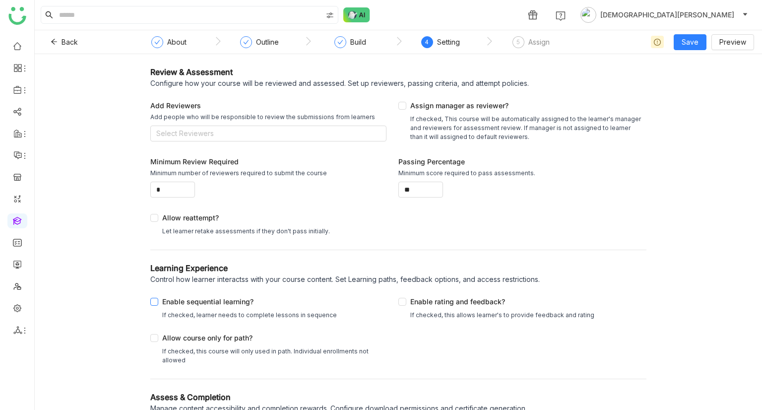
scroll to position [45, 0]
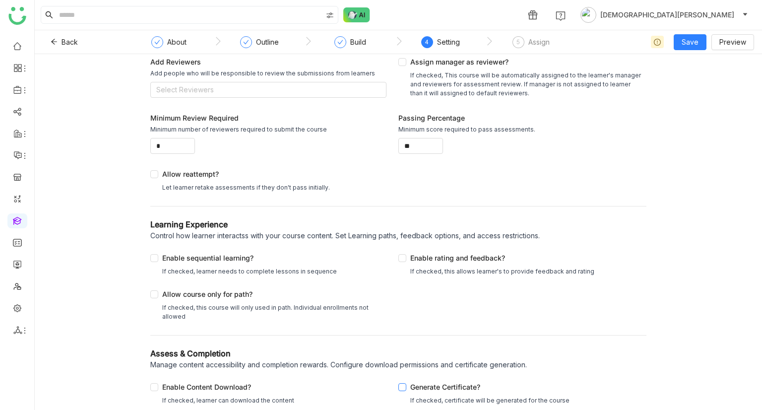
click at [410, 384] on div "Generate Certificate?" at bounding box center [489, 389] width 159 height 14
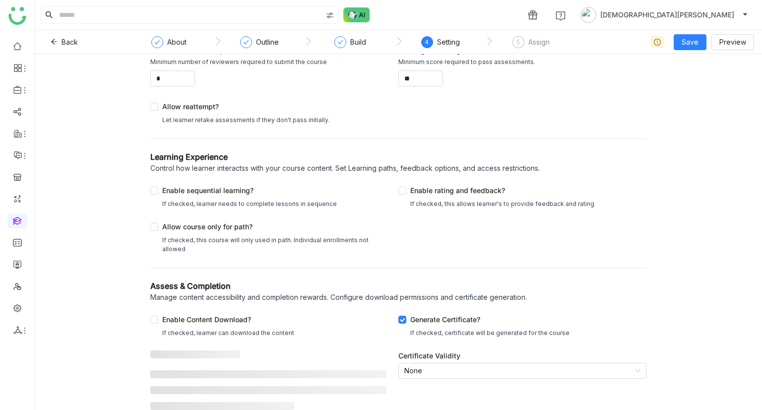
scroll to position [122, 0]
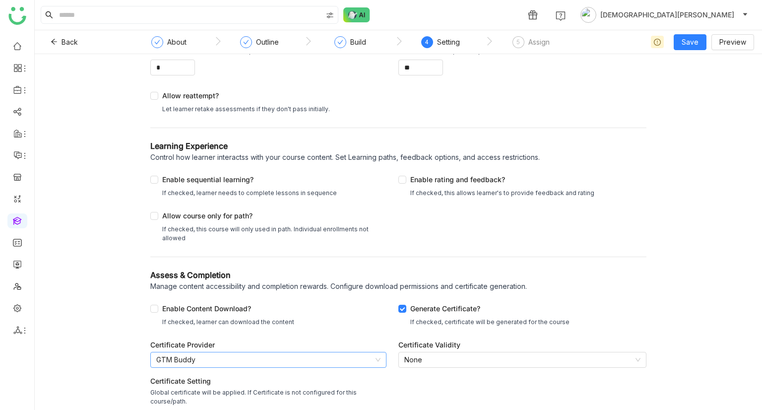
click at [313, 361] on nz-select-item "GTM Buddy" at bounding box center [268, 359] width 224 height 15
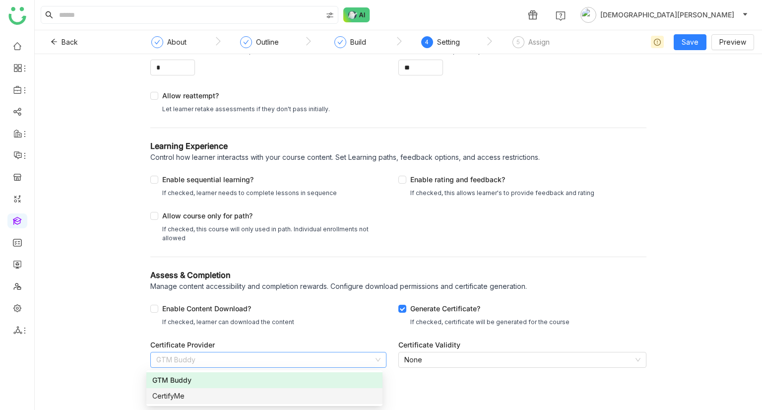
click at [170, 402] on nz-option-item "CertifyMe" at bounding box center [264, 396] width 236 height 16
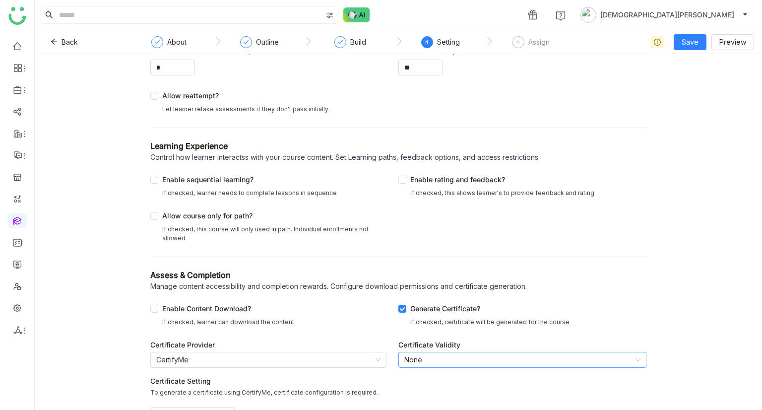
click at [420, 361] on nz-select-item "None" at bounding box center [522, 359] width 236 height 15
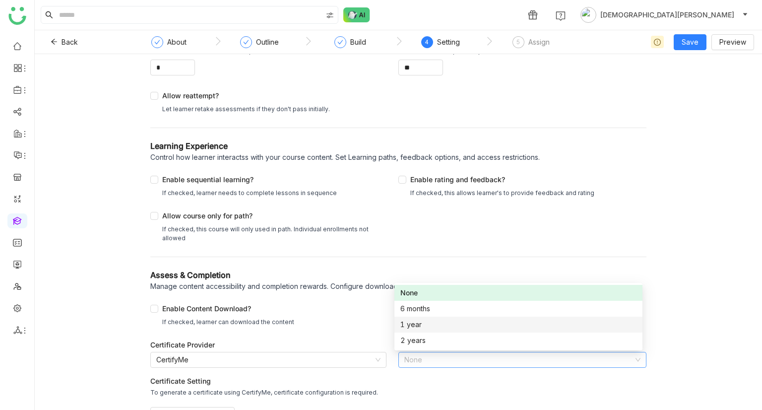
click at [421, 328] on div "1 year" at bounding box center [518, 324] width 236 height 11
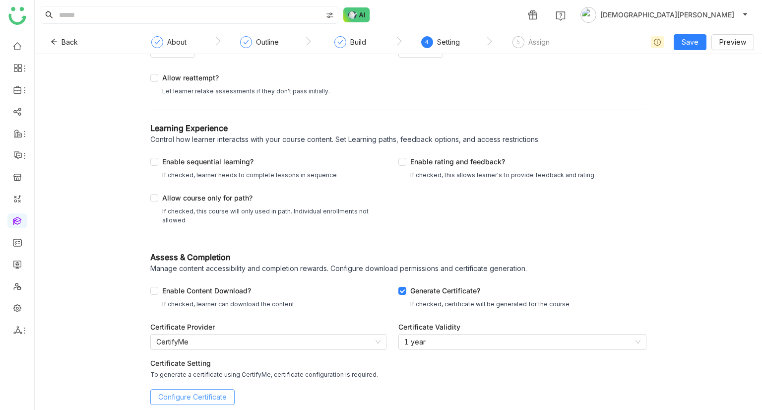
scroll to position [140, 0]
click at [179, 404] on button "Configure Certificate" at bounding box center [192, 397] width 84 height 16
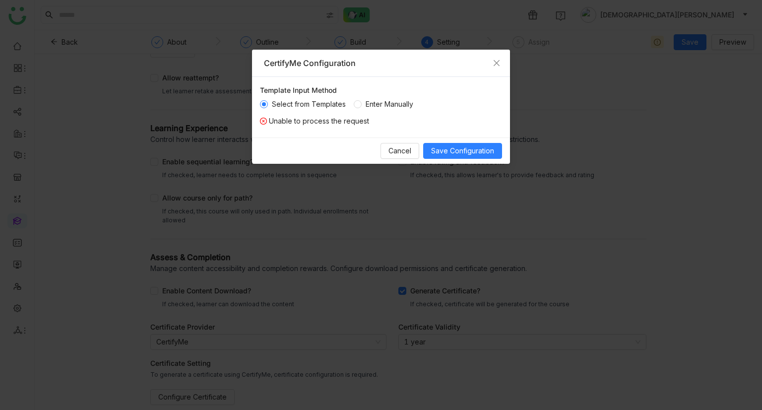
click at [381, 106] on span "Enter Manually" at bounding box center [390, 104] width 56 height 11
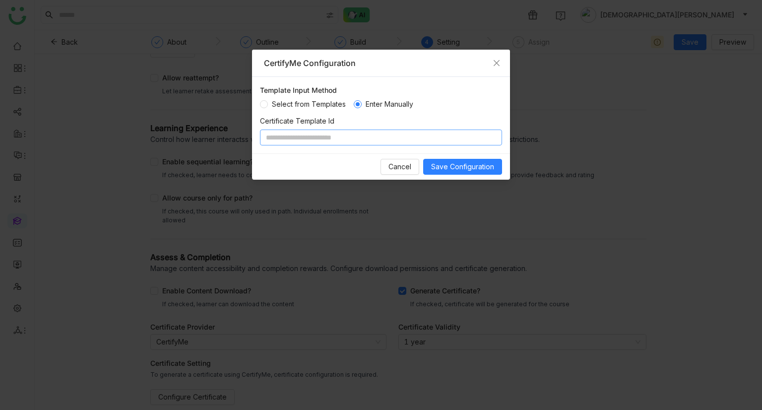
click at [370, 134] on input at bounding box center [381, 137] width 242 height 16
click at [292, 136] on input at bounding box center [381, 137] width 242 height 16
click at [395, 162] on span "Cancel" at bounding box center [399, 166] width 23 height 11
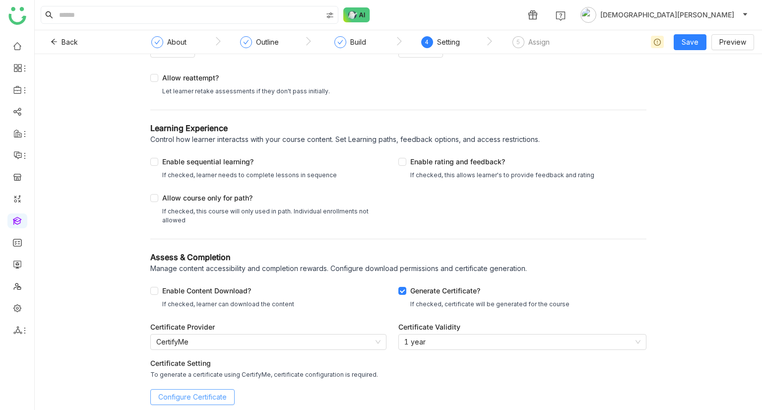
click at [200, 393] on span "Configure Certificate" at bounding box center [192, 396] width 68 height 11
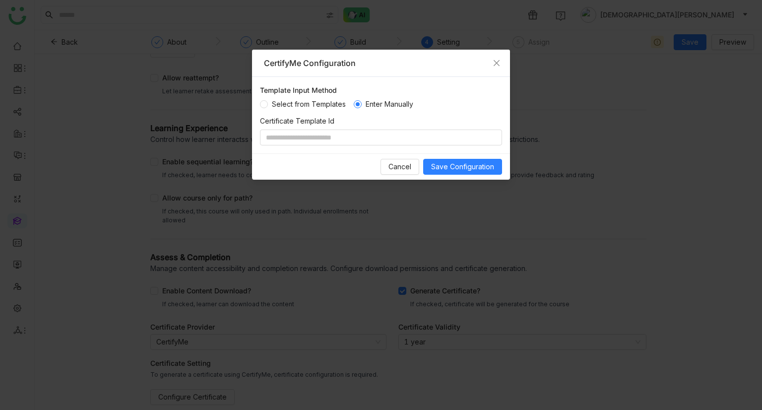
click at [299, 106] on span "Select from Templates" at bounding box center [309, 104] width 82 height 11
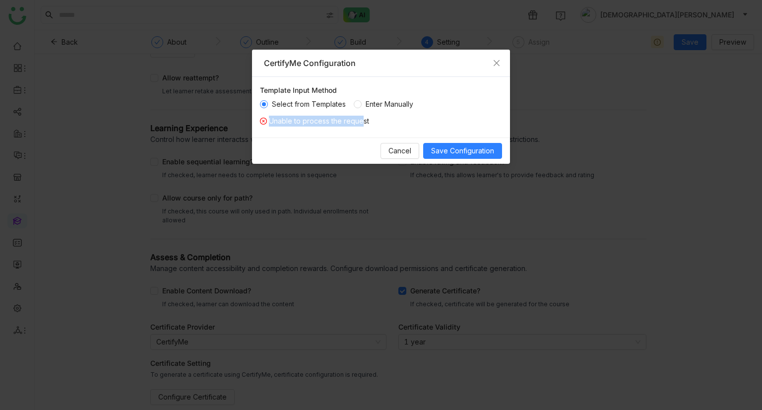
drag, startPoint x: 373, startPoint y: 119, endPoint x: 362, endPoint y: 121, distance: 11.6
click at [362, 121] on div "Unable to process the request" at bounding box center [381, 121] width 242 height 11
click at [372, 103] on span "Enter Manually" at bounding box center [390, 104] width 56 height 11
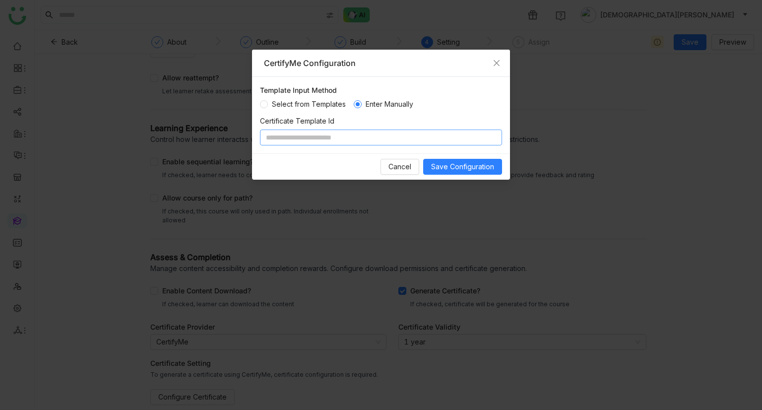
click at [333, 138] on input at bounding box center [381, 137] width 242 height 16
type input "*****"
click at [460, 167] on span "Save Configuration" at bounding box center [462, 166] width 63 height 11
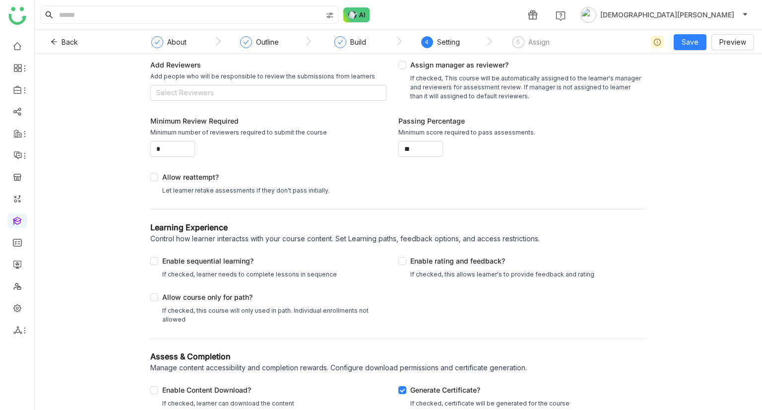
scroll to position [131, 0]
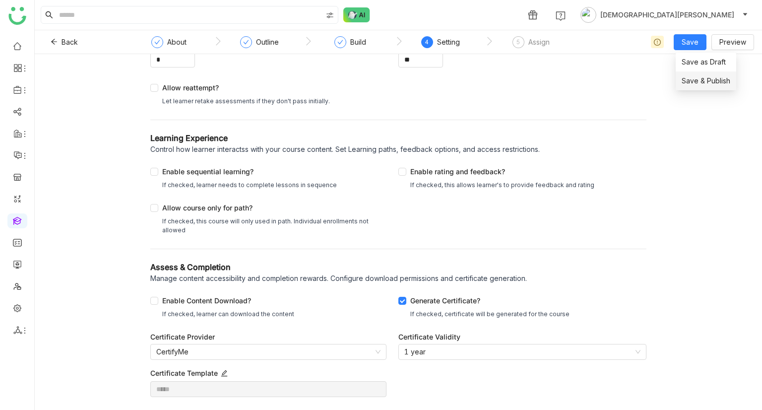
click at [699, 80] on span "Save & Publish" at bounding box center [706, 80] width 49 height 11
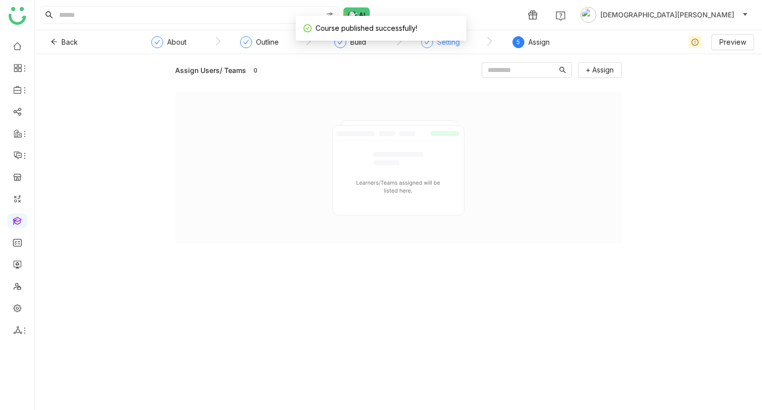
click at [441, 43] on div "Setting" at bounding box center [448, 42] width 23 height 12
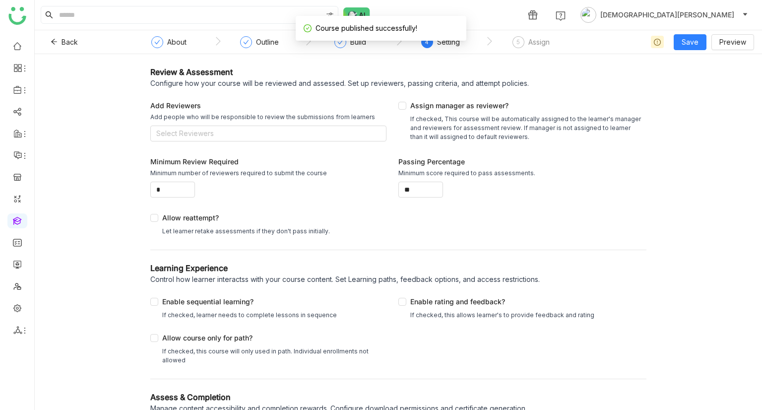
scroll to position [122, 0]
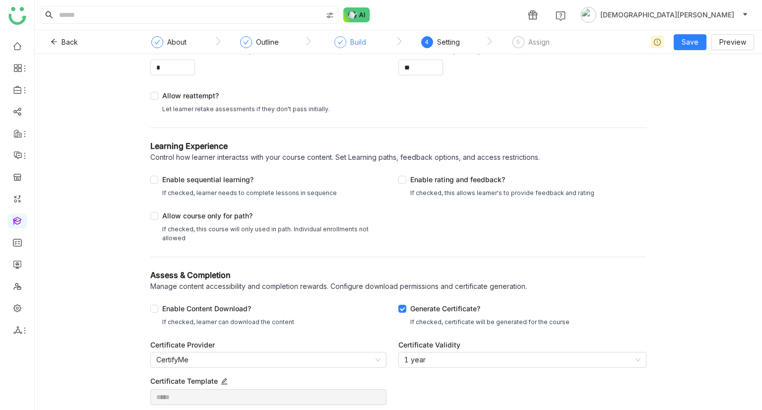
click at [337, 44] on icon at bounding box center [340, 42] width 6 height 6
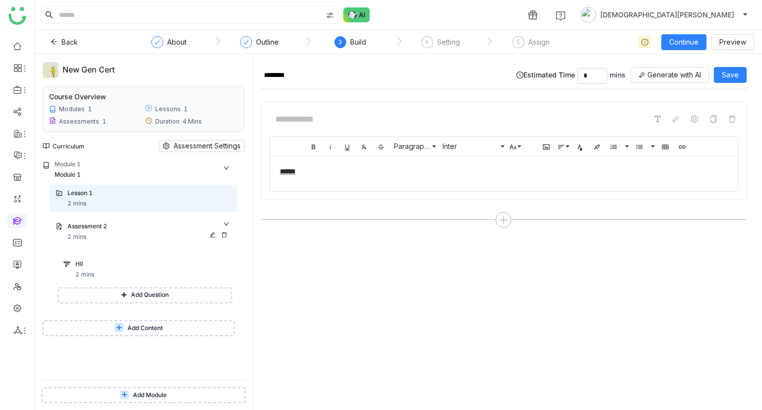
click at [224, 233] on icon at bounding box center [224, 235] width 6 height 6
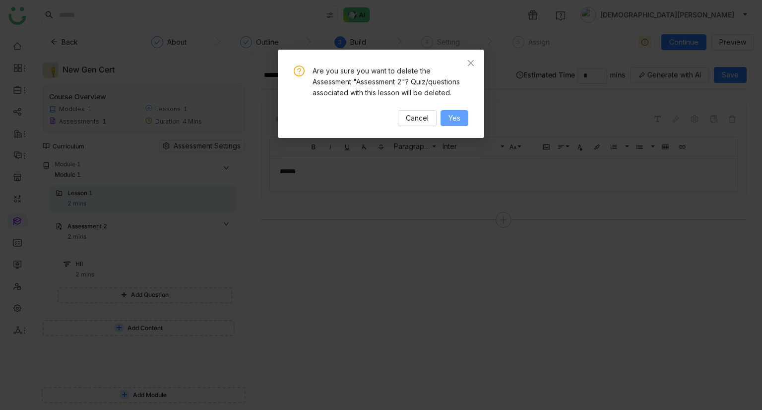
click at [458, 121] on span "Yes" at bounding box center [454, 118] width 12 height 11
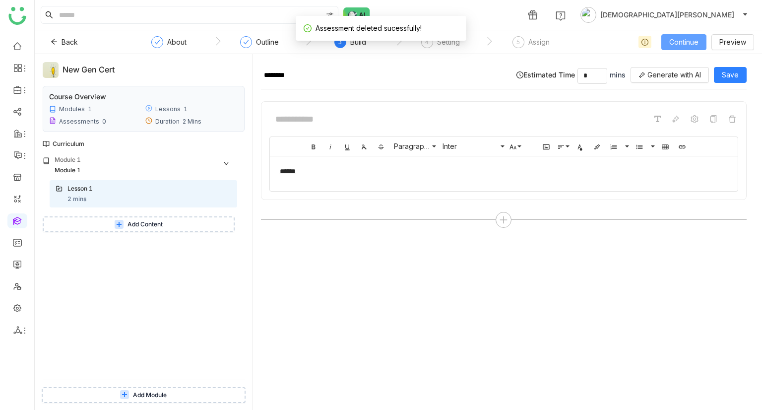
click at [681, 40] on span "Continue" at bounding box center [683, 42] width 29 height 11
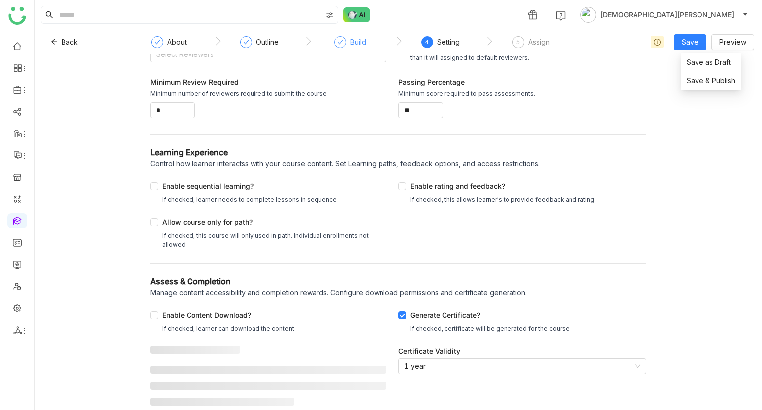
scroll to position [85, 0]
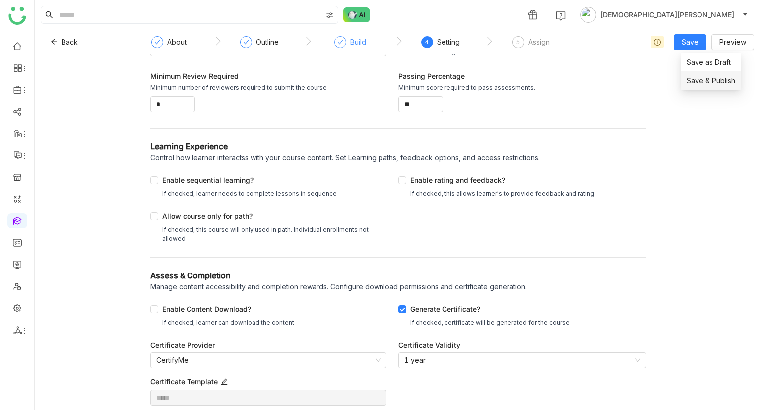
click at [705, 78] on span "Save & Publish" at bounding box center [711, 80] width 49 height 11
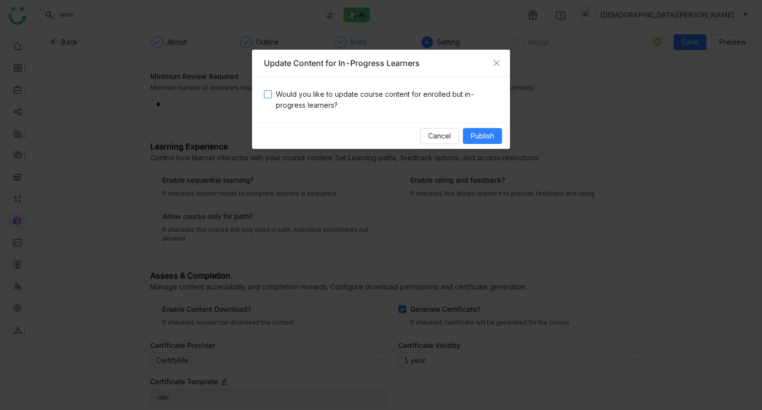
click at [342, 104] on span "Would you like to update course content for enrolled but in-progress learners?" at bounding box center [385, 100] width 226 height 22
click at [477, 133] on span "Publish" at bounding box center [482, 135] width 23 height 11
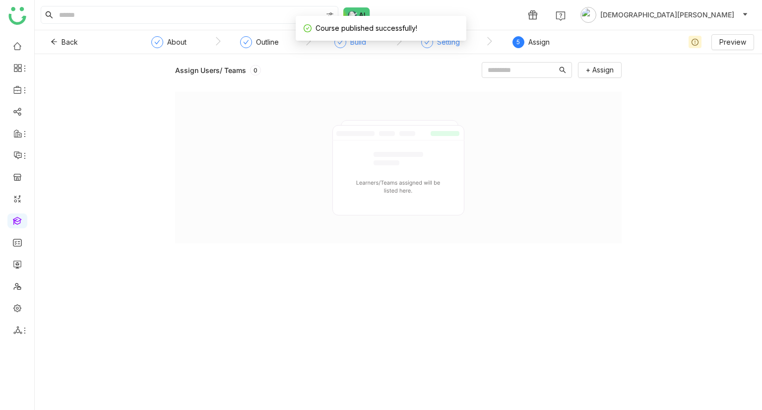
click at [449, 44] on div "Setting" at bounding box center [448, 42] width 23 height 12
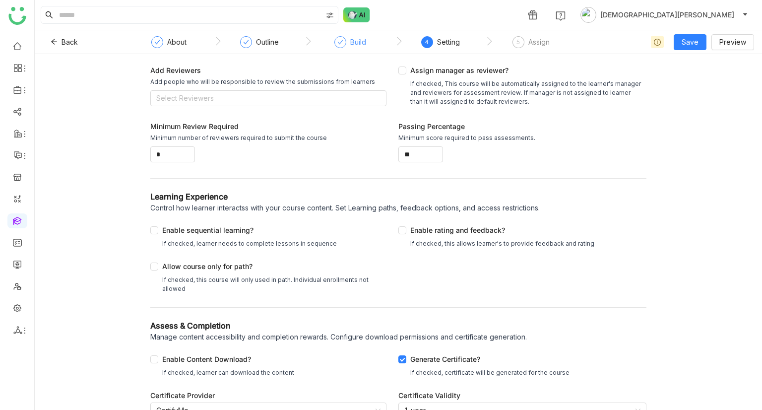
scroll to position [35, 0]
click at [61, 42] on button "Back" at bounding box center [64, 42] width 43 height 16
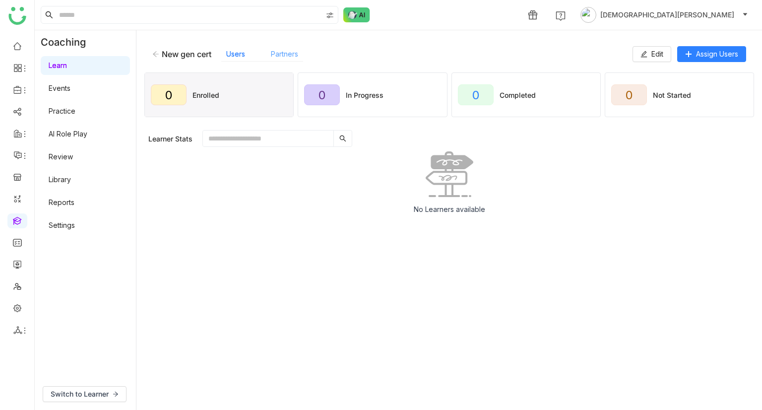
click at [277, 55] on link "Partners" at bounding box center [284, 54] width 27 height 8
click at [726, 51] on span "Partner Config" at bounding box center [715, 54] width 48 height 11
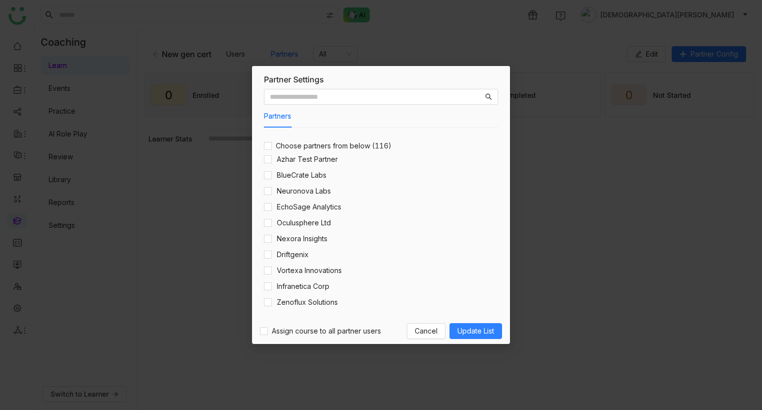
click at [187, 293] on nz-modal-container "Partner Settings Partners Choose partners from below (116) Azhar Test Partner B…" at bounding box center [381, 205] width 762 height 410
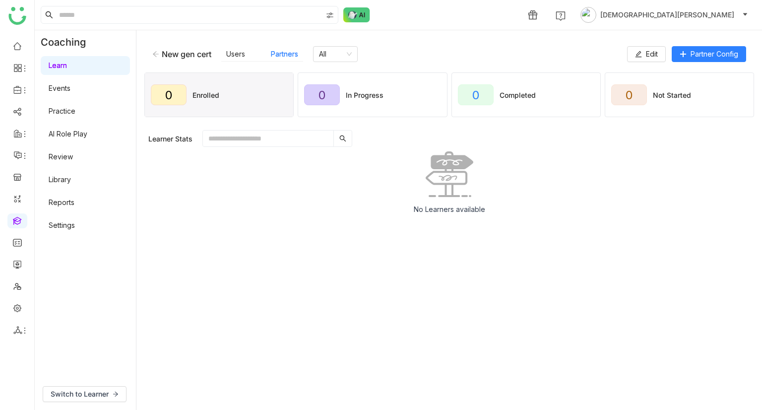
drag, startPoint x: 216, startPoint y: 54, endPoint x: 160, endPoint y: 57, distance: 56.1
click at [160, 57] on div "New gen cert Users Partners All" at bounding box center [389, 54] width 475 height 16
copy div "New gen cert"
click at [16, 290] on link at bounding box center [17, 285] width 9 height 8
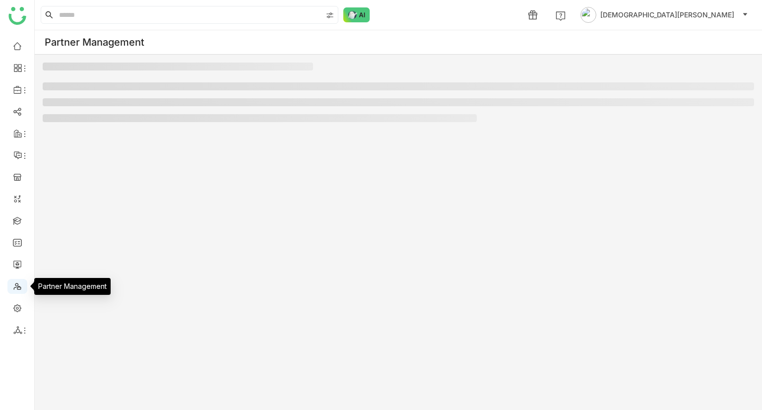
click at [16, 290] on link at bounding box center [17, 285] width 9 height 8
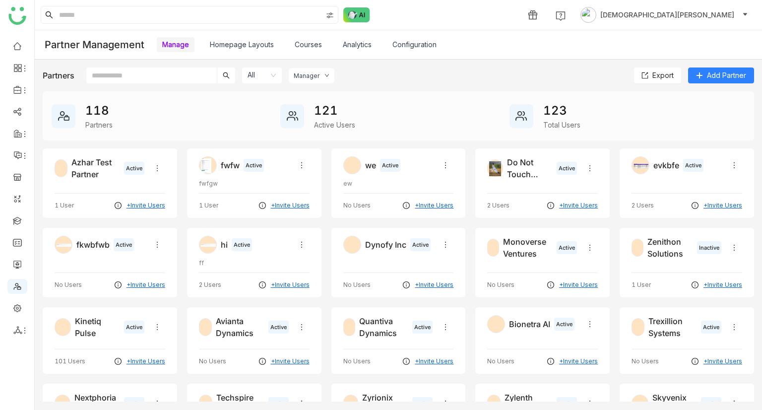
click at [310, 44] on link "Courses" at bounding box center [308, 44] width 27 height 8
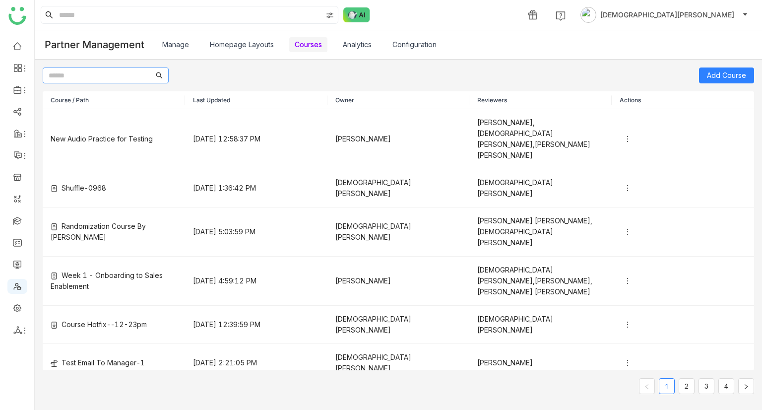
paste input "**********"
click at [127, 77] on input "**********" at bounding box center [101, 75] width 105 height 11
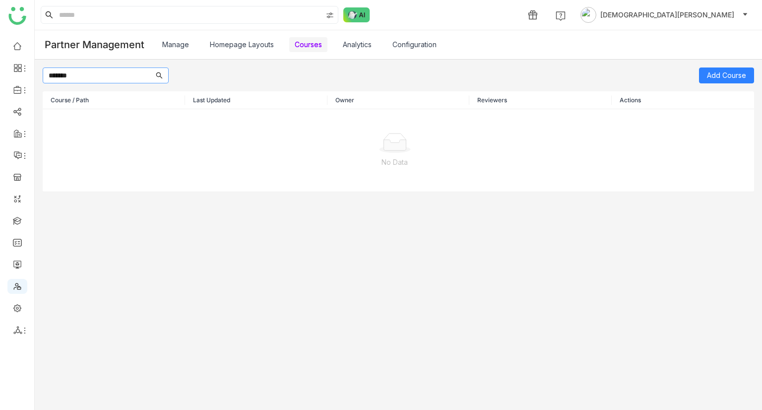
type input "*******"
click at [179, 47] on link "Manage" at bounding box center [175, 44] width 27 height 8
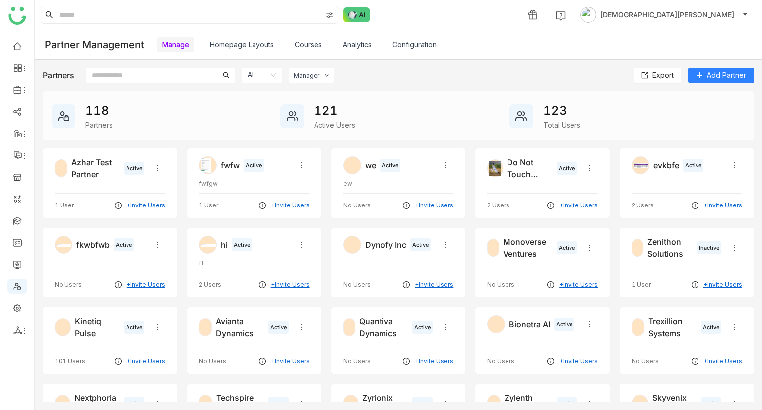
click at [119, 74] on input "text" at bounding box center [151, 75] width 130 height 16
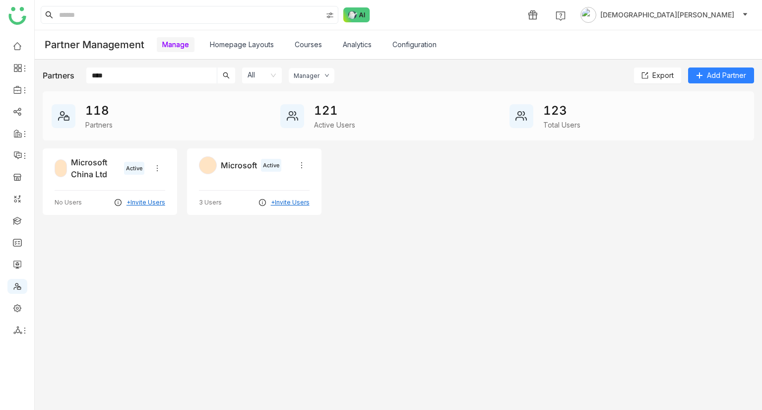
type input "****"
click at [220, 177] on div "Microsoft Active 3 Users +Invite Users" at bounding box center [254, 181] width 134 height 66
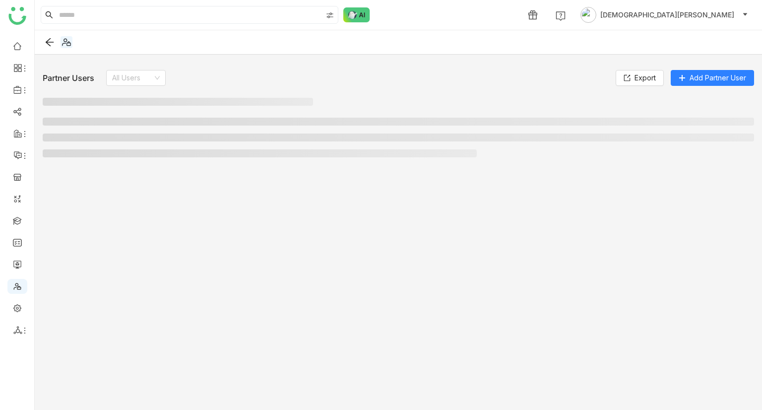
click at [220, 177] on div "Partner Users All Users Export Add Partner User" at bounding box center [398, 230] width 727 height 350
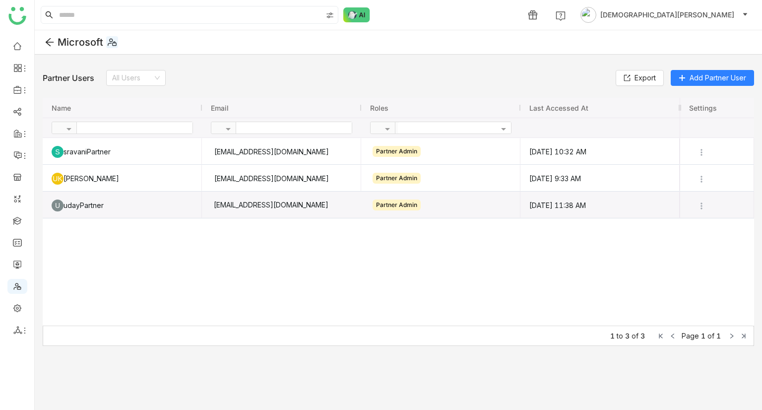
drag, startPoint x: 306, startPoint y: 209, endPoint x: 216, endPoint y: 204, distance: 89.9
click at [216, 204] on div "uday9test@gmail.com" at bounding box center [281, 205] width 142 height 26
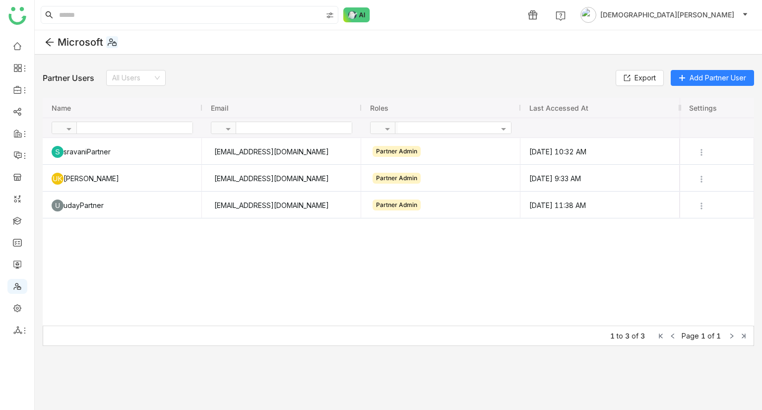
click at [48, 42] on icon at bounding box center [50, 42] width 10 height 10
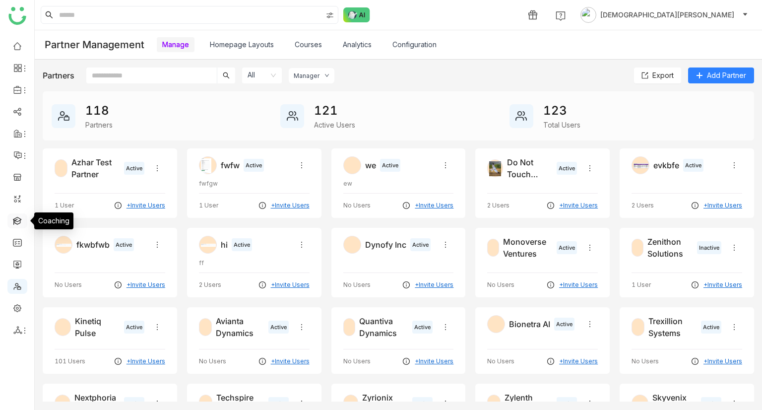
click at [18, 217] on link at bounding box center [17, 220] width 9 height 8
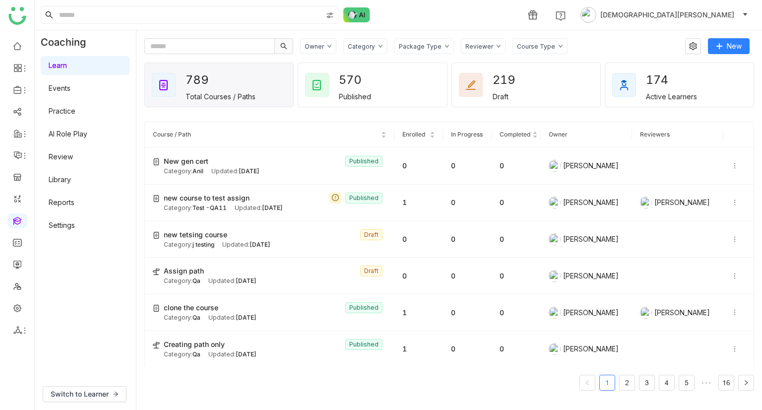
click at [71, 178] on link "Library" at bounding box center [60, 179] width 22 height 8
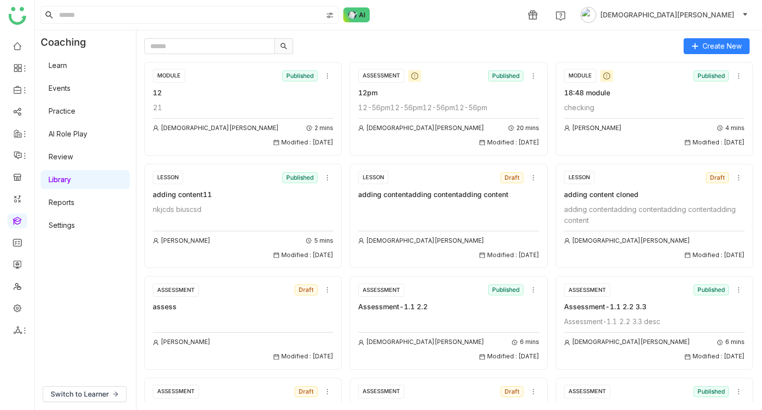
click at [67, 63] on link "Learn" at bounding box center [58, 65] width 18 height 8
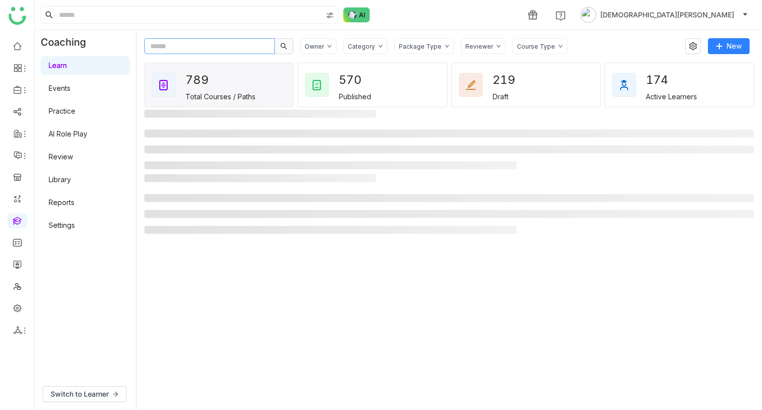
paste input "**********"
click at [192, 48] on input "text" at bounding box center [209, 46] width 130 height 16
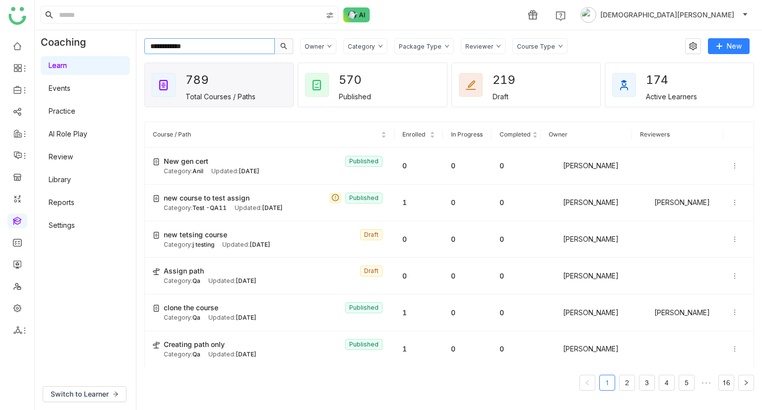
click at [192, 48] on input "**********" at bounding box center [209, 46] width 130 height 16
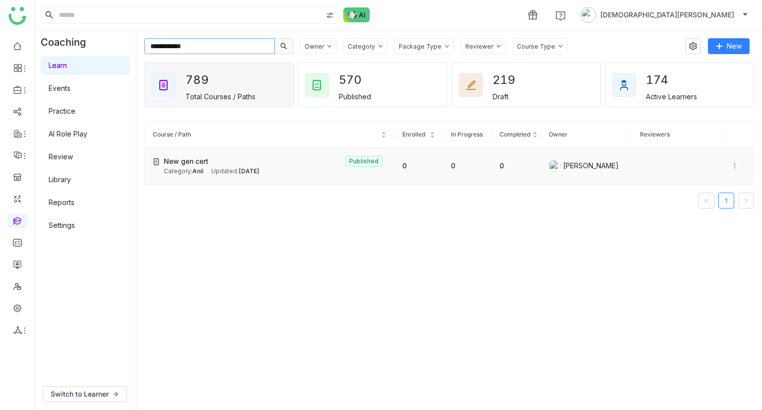
type input "**********"
click at [731, 166] on icon at bounding box center [734, 165] width 7 height 7
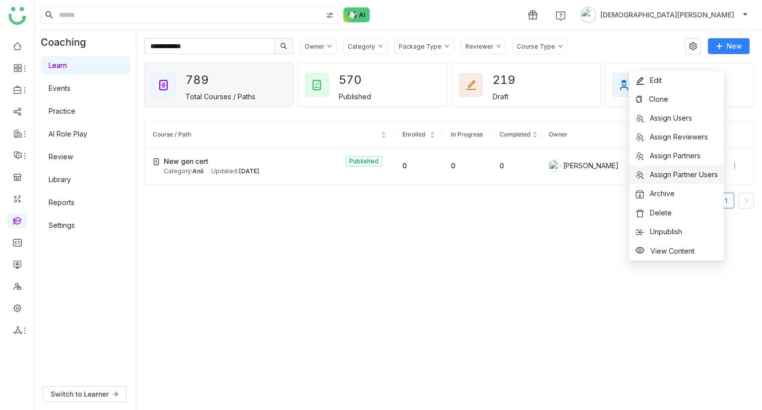
click at [668, 168] on li "Assign Partner Users" at bounding box center [676, 174] width 95 height 19
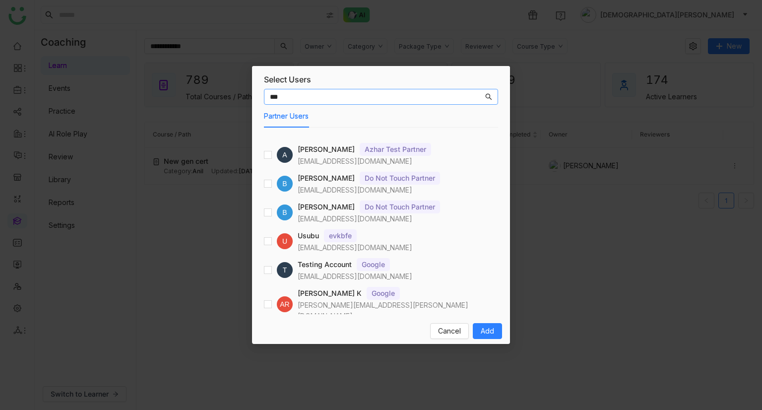
type input "***"
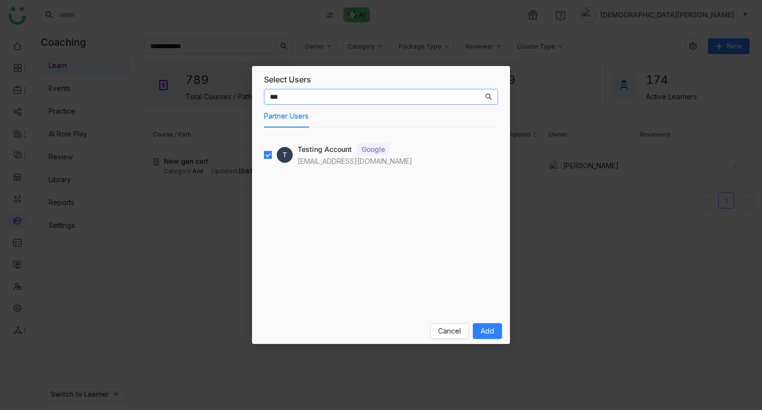
click at [312, 95] on input "***" at bounding box center [376, 96] width 213 height 11
type input "*******"
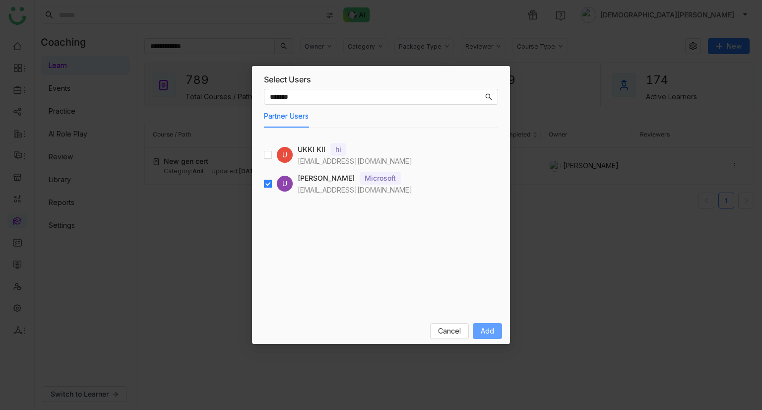
click at [491, 332] on span "Add" at bounding box center [487, 330] width 13 height 11
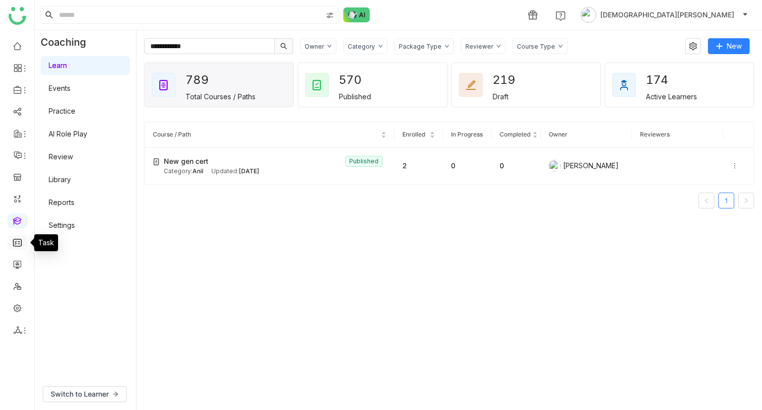
click at [13, 242] on link at bounding box center [17, 242] width 9 height 8
click at [16, 289] on link at bounding box center [17, 285] width 9 height 8
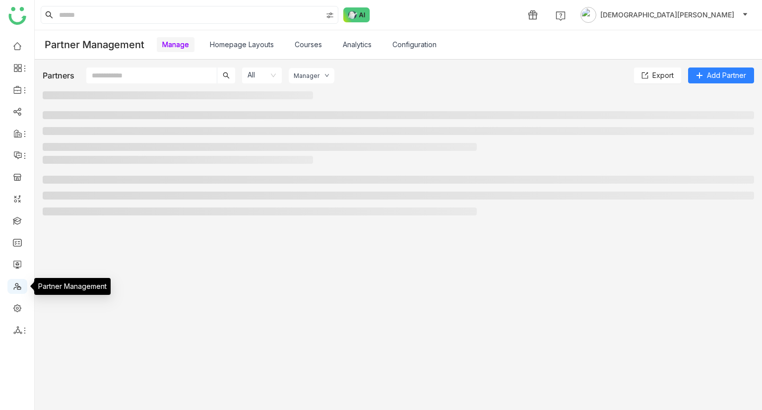
click at [16, 289] on link at bounding box center [17, 285] width 9 height 8
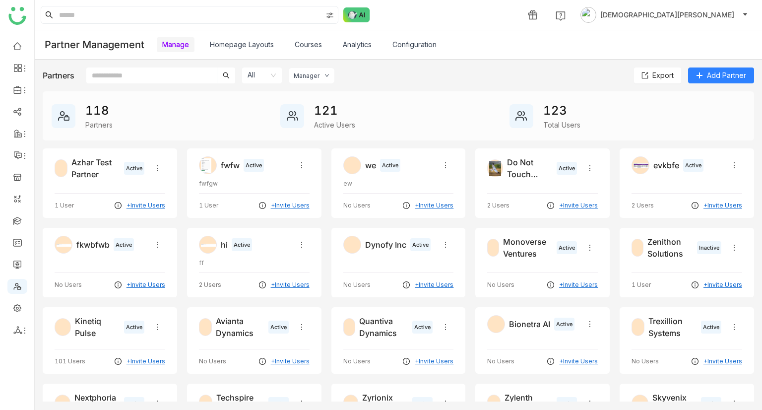
click at [355, 44] on link "Analytics" at bounding box center [357, 44] width 29 height 8
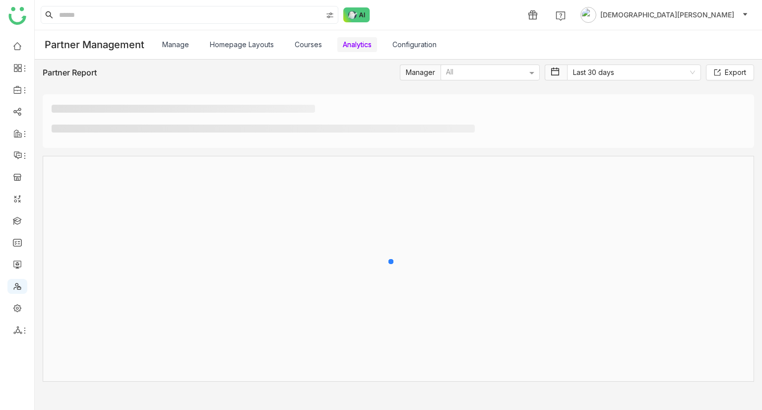
click at [355, 44] on link "Analytics" at bounding box center [357, 44] width 29 height 8
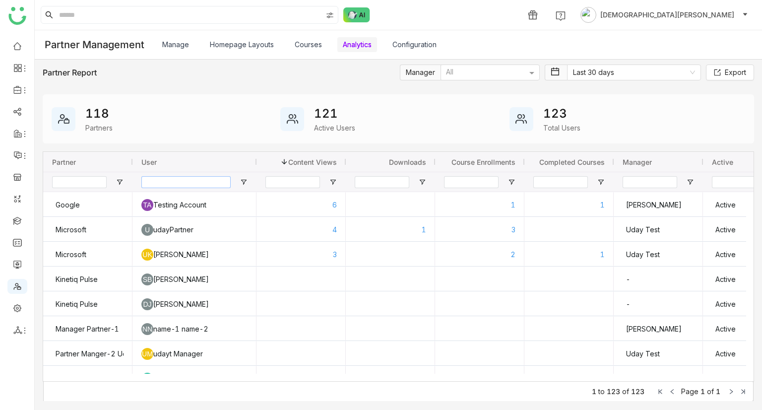
click at [175, 177] on input "User Filter Input" at bounding box center [185, 182] width 89 height 12
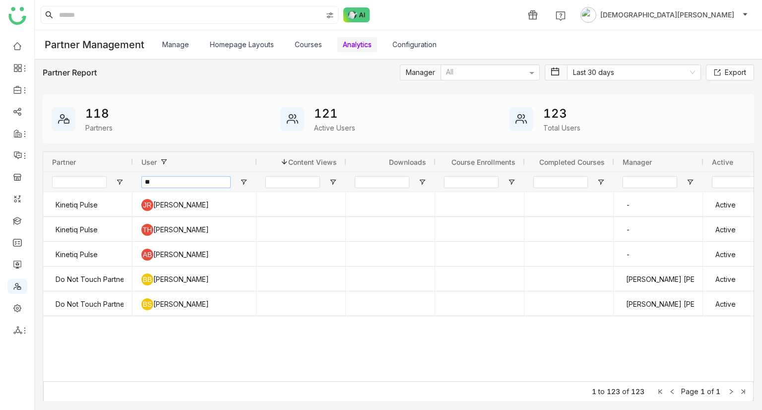
type input "*"
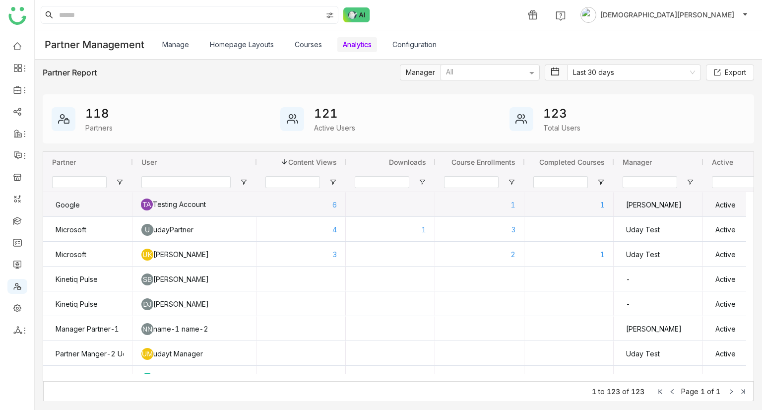
click at [203, 205] on div "TA Testing Account" at bounding box center [194, 204] width 107 height 25
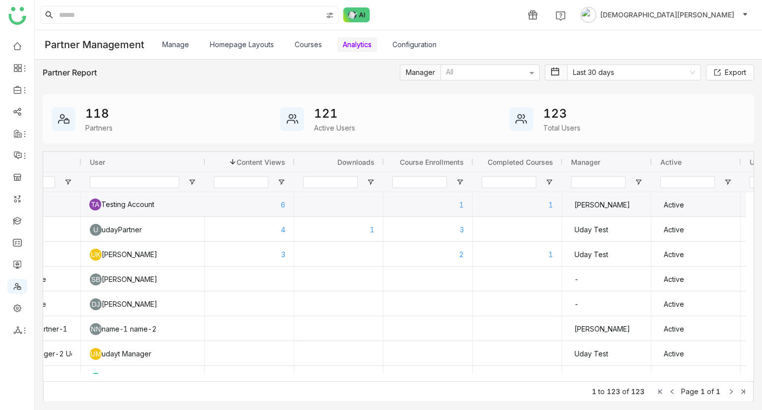
scroll to position [0, 53]
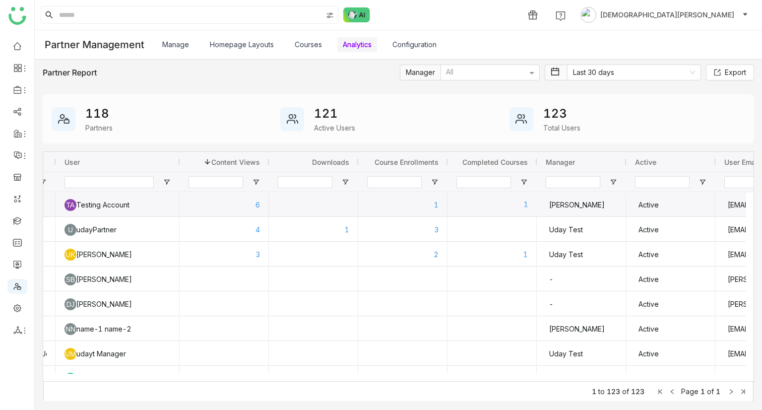
click at [518, 209] on div "1" at bounding box center [492, 204] width 72 height 25
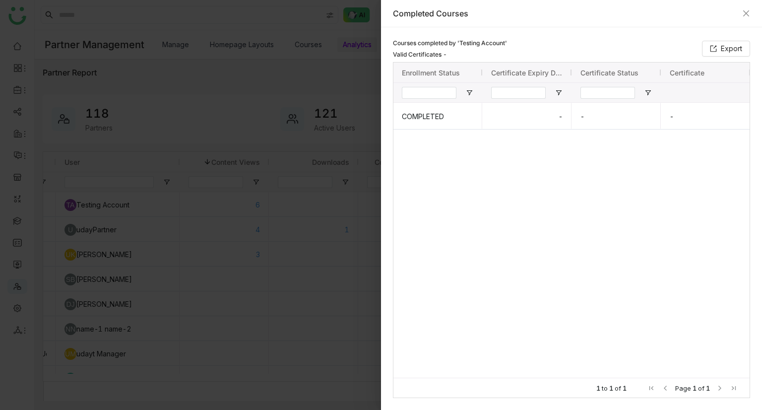
click at [317, 120] on div at bounding box center [381, 205] width 762 height 410
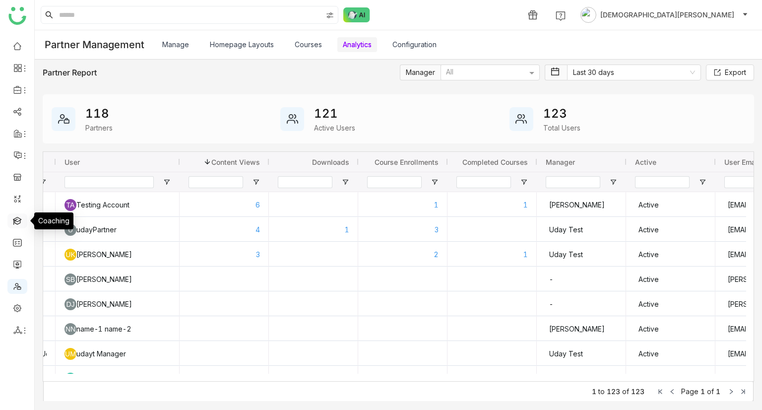
click at [16, 222] on link at bounding box center [17, 220] width 9 height 8
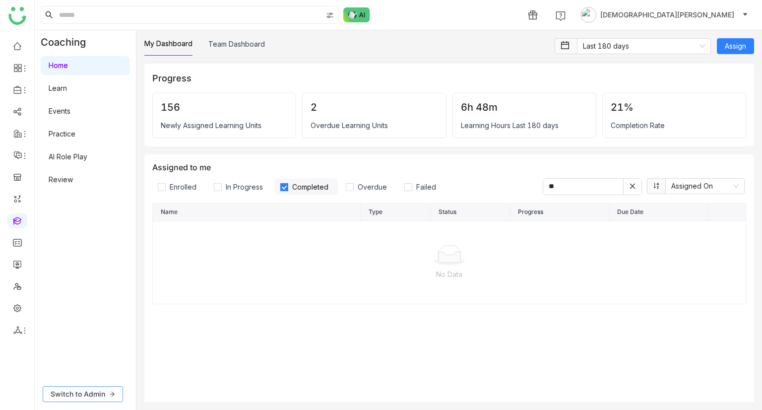
click at [103, 392] on span "Switch to Admin" at bounding box center [78, 393] width 55 height 11
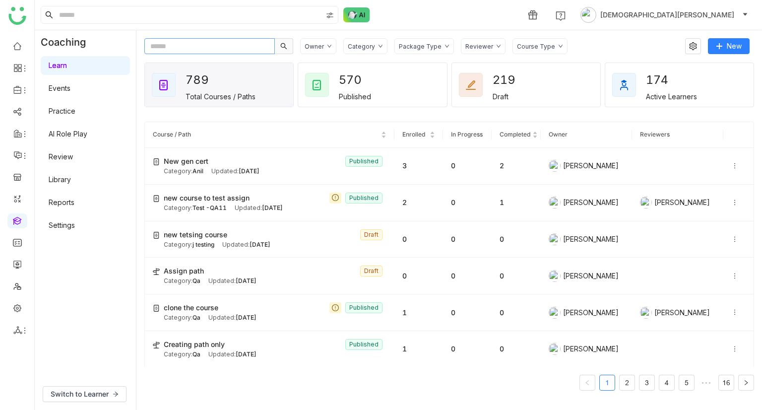
click at [173, 42] on input "text" at bounding box center [209, 46] width 130 height 16
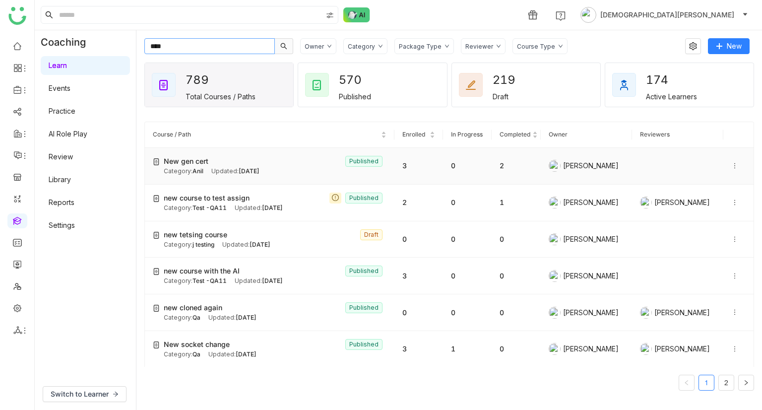
type input "***"
click at [264, 165] on div "New gen cert Published" at bounding box center [275, 161] width 223 height 11
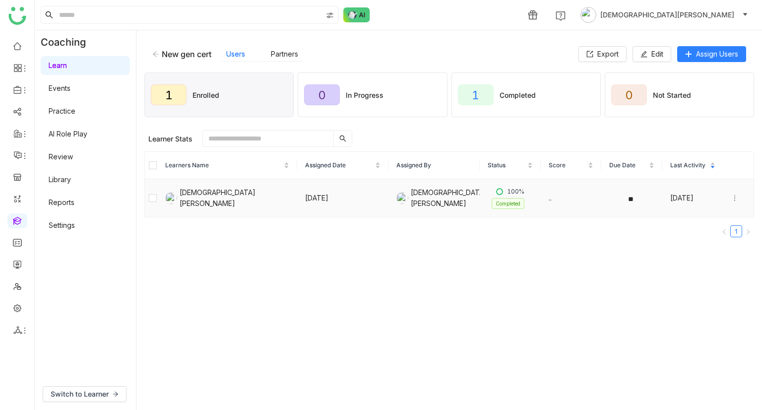
click at [731, 198] on icon at bounding box center [734, 197] width 7 height 7
click at [681, 144] on li "Unenroll" at bounding box center [685, 150] width 78 height 19
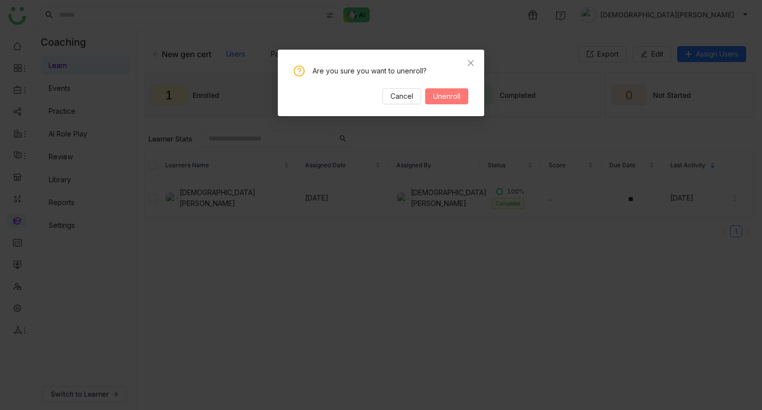
click at [451, 92] on span "Unenroll" at bounding box center [446, 96] width 27 height 11
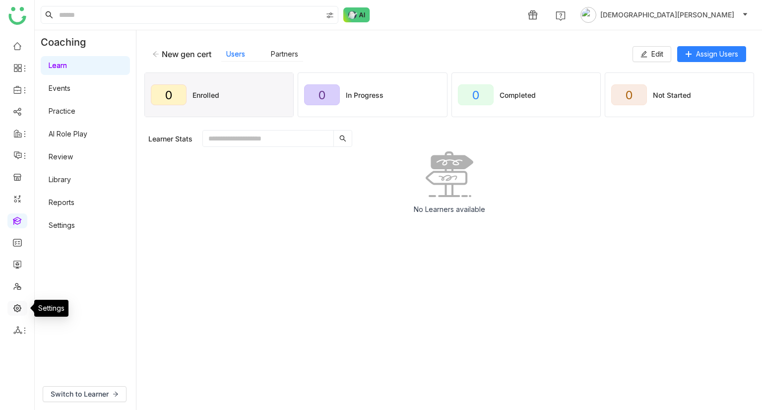
click at [18, 305] on link at bounding box center [17, 307] width 9 height 8
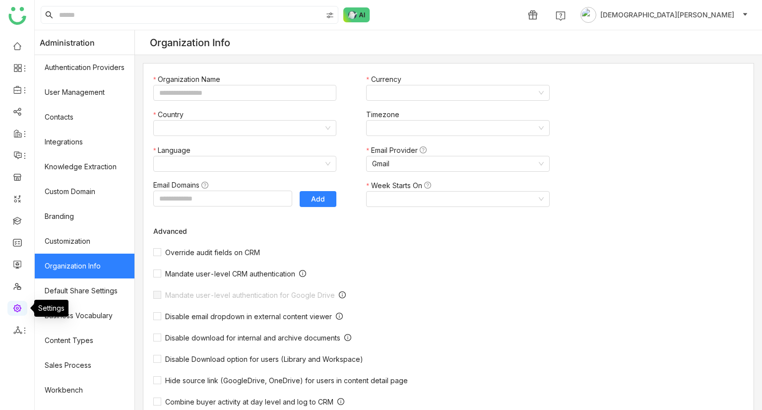
type input "*******"
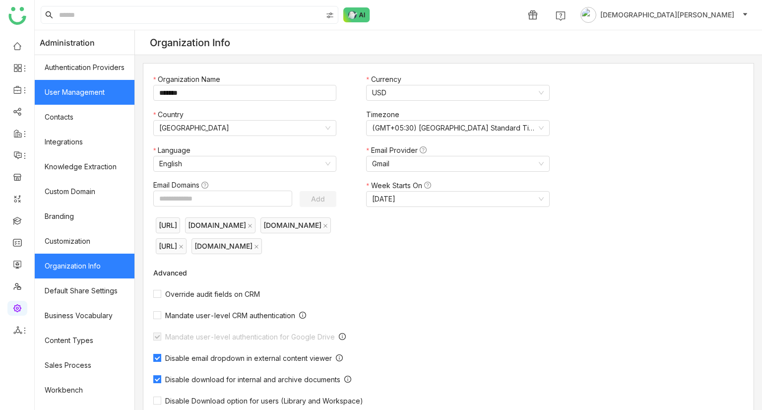
click at [92, 96] on link "User Management" at bounding box center [85, 92] width 100 height 25
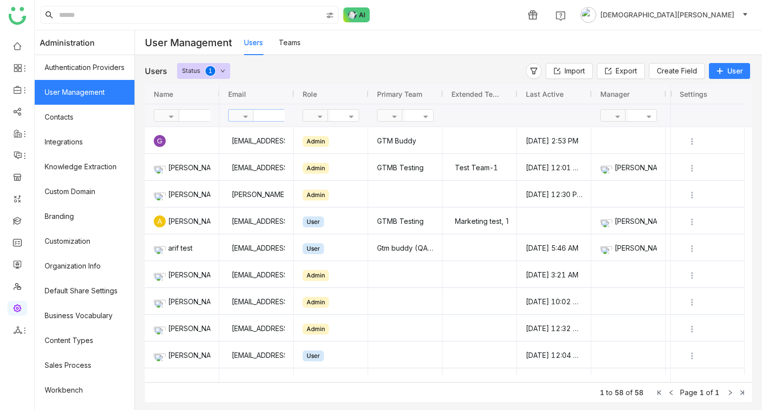
click at [267, 114] on input "text" at bounding box center [290, 115] width 72 height 11
paste input "**********"
type input "**********"
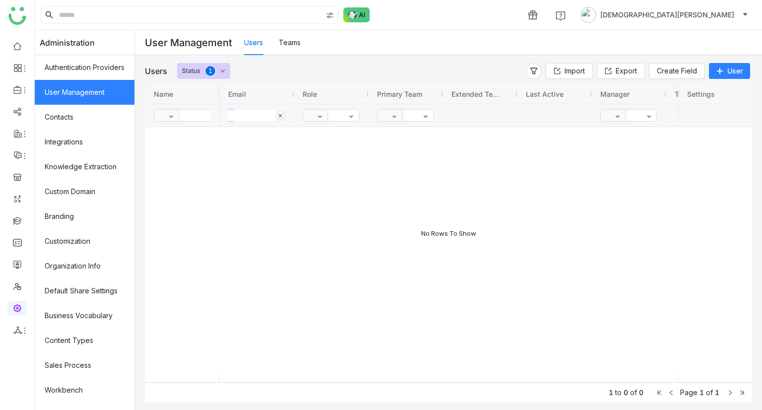
scroll to position [0, 28]
click at [719, 76] on button "User" at bounding box center [729, 71] width 41 height 16
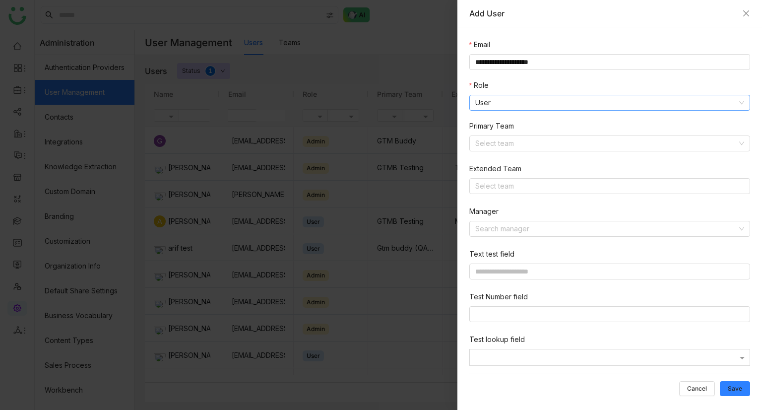
type input "**********"
click at [517, 103] on nz-select-item "User" at bounding box center [609, 102] width 269 height 15
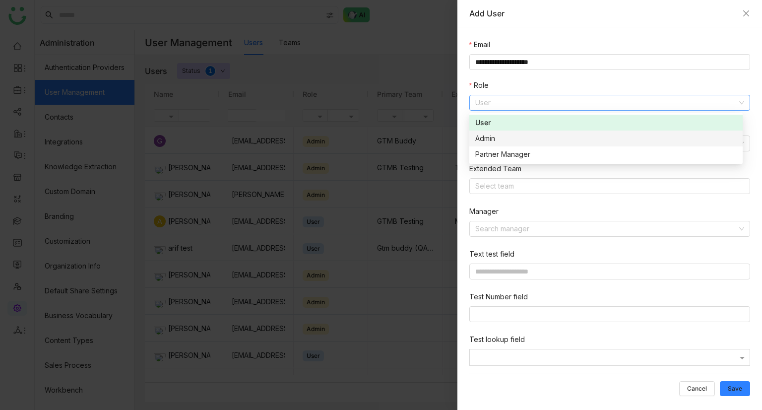
click at [495, 139] on div "Admin" at bounding box center [605, 138] width 261 height 11
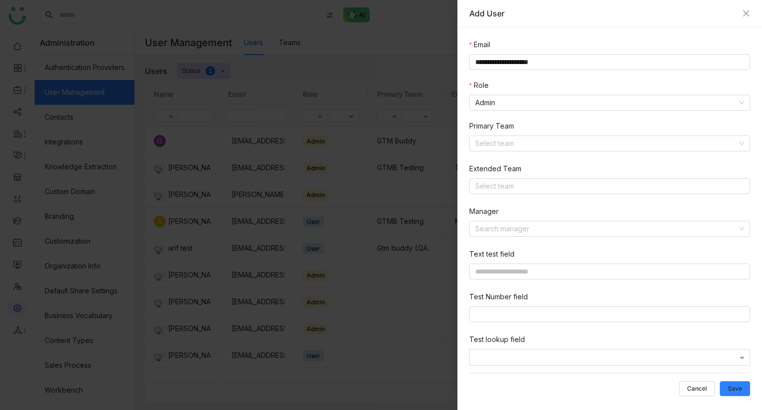
scroll to position [133, 0]
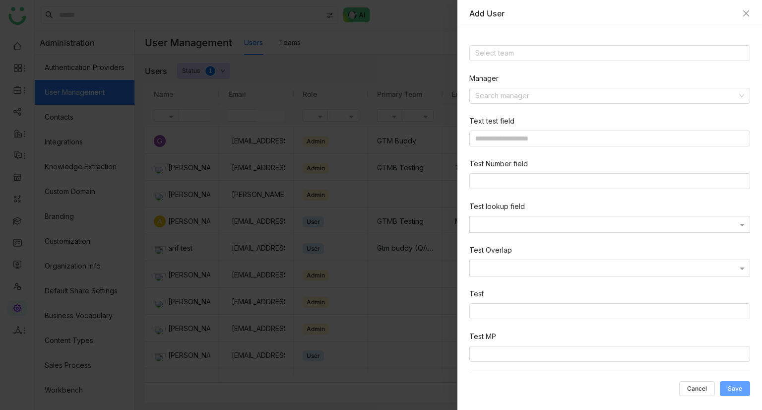
click at [742, 393] on button "Save" at bounding box center [735, 388] width 30 height 15
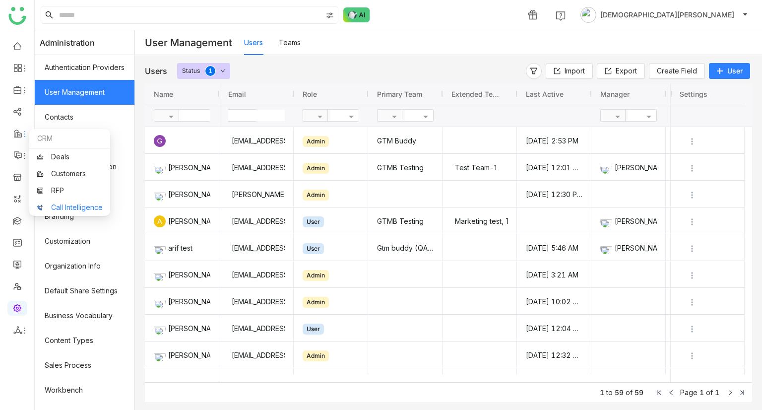
click at [68, 204] on link "Call Intelligence" at bounding box center [70, 207] width 66 height 7
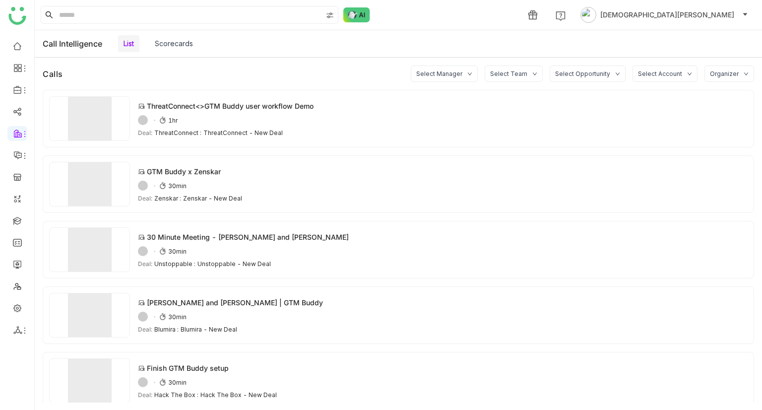
click at [160, 47] on link "Scorecards" at bounding box center [174, 43] width 38 height 8
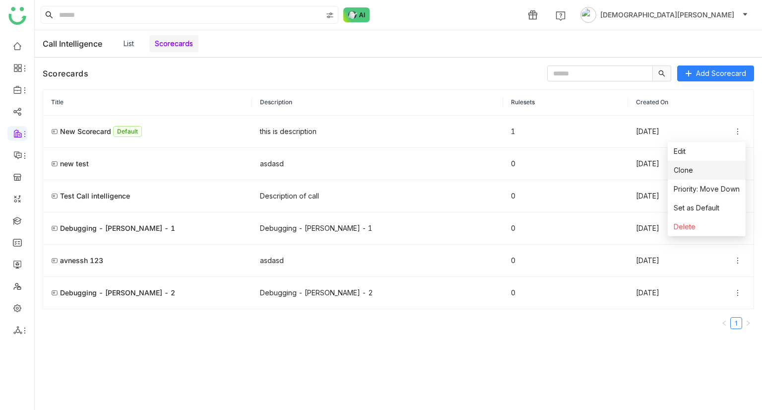
click at [701, 173] on li "Clone" at bounding box center [707, 170] width 78 height 19
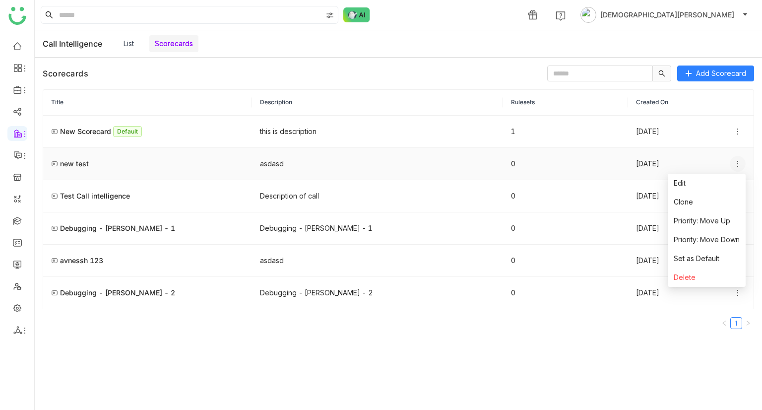
click at [738, 161] on icon at bounding box center [738, 164] width 8 height 8
click at [703, 220] on span "Priority: Move Up" at bounding box center [702, 220] width 57 height 11
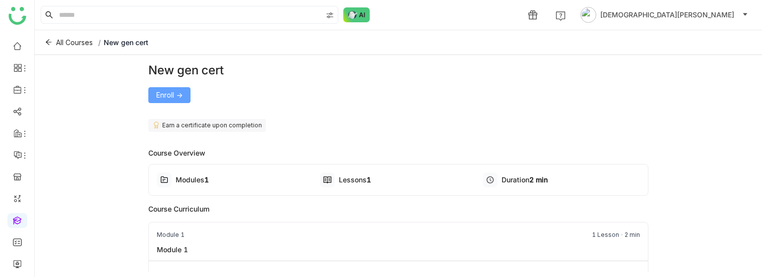
click at [165, 100] on span "Enroll ->" at bounding box center [169, 95] width 26 height 11
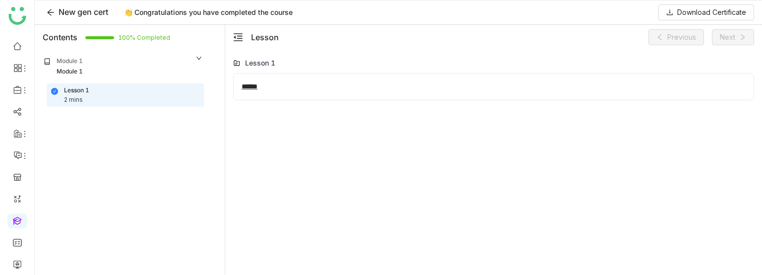
click at [243, 84] on u "******" at bounding box center [250, 86] width 16 height 7
click at [50, 10] on icon at bounding box center [50, 12] width 6 height 6
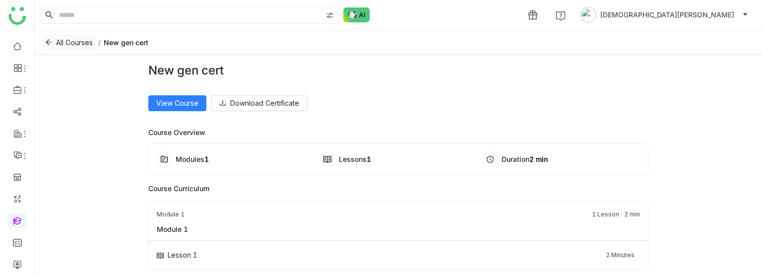
click at [46, 41] on icon at bounding box center [48, 42] width 7 height 7
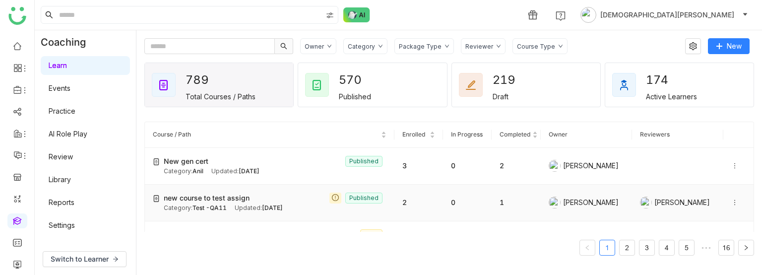
click at [254, 197] on div "new course to test assign Published" at bounding box center [275, 197] width 223 height 11
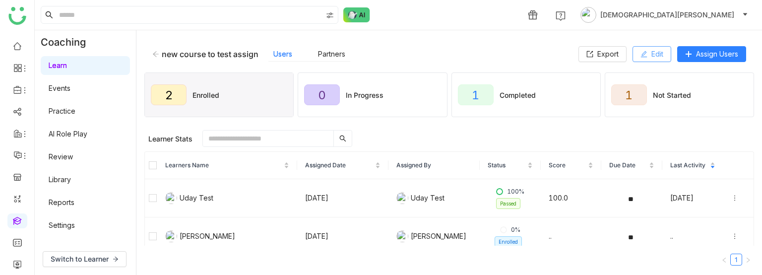
click at [651, 50] on span "Edit" at bounding box center [657, 54] width 12 height 11
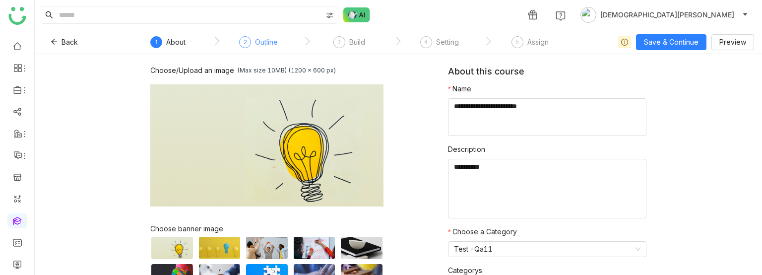
click at [261, 47] on div "Outline" at bounding box center [266, 42] width 23 height 12
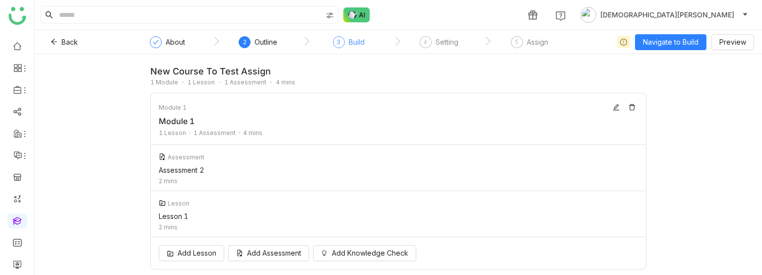
click at [345, 45] on div "3 Build" at bounding box center [349, 45] width 32 height 18
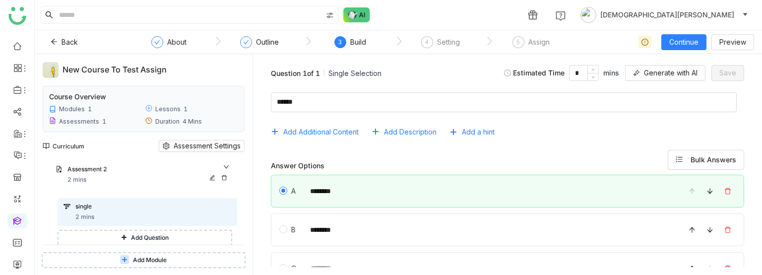
scroll to position [25, 0]
click at [222, 175] on icon at bounding box center [224, 178] width 6 height 6
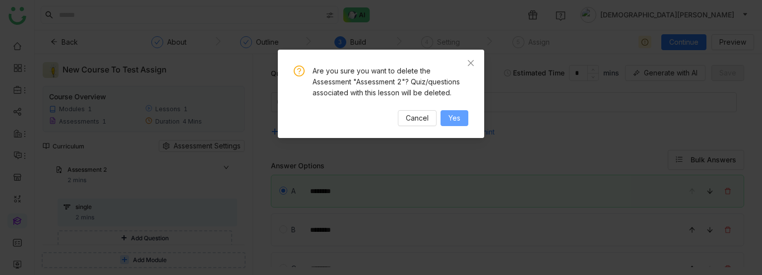
click at [454, 119] on span "Yes" at bounding box center [454, 118] width 12 height 11
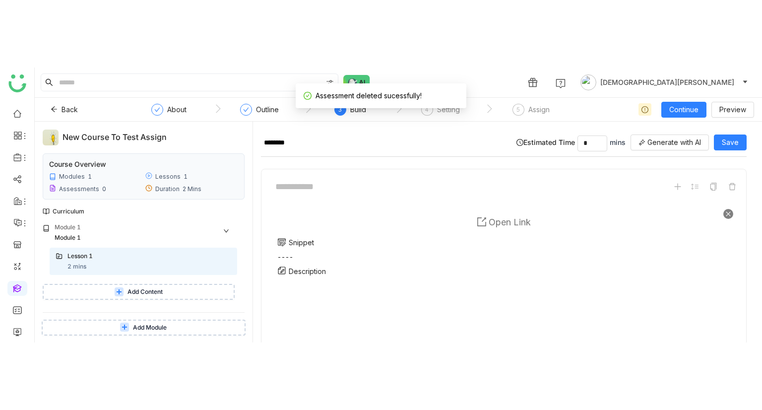
scroll to position [108, 0]
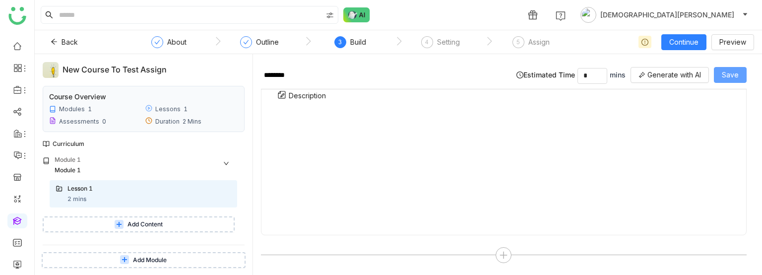
click at [722, 71] on button "Save" at bounding box center [730, 75] width 33 height 16
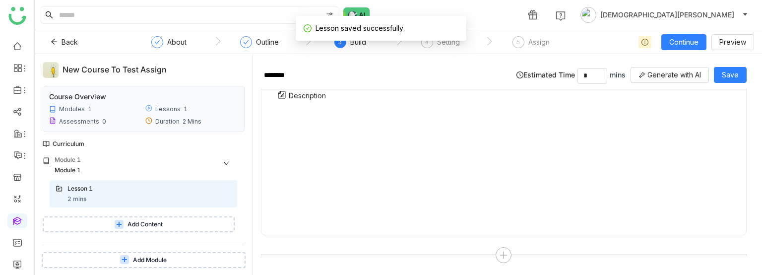
click at [149, 71] on div "new course to test assign" at bounding box center [144, 70] width 162 height 13
copy div "new course to test assign"
click at [693, 45] on span "Continue" at bounding box center [683, 42] width 29 height 11
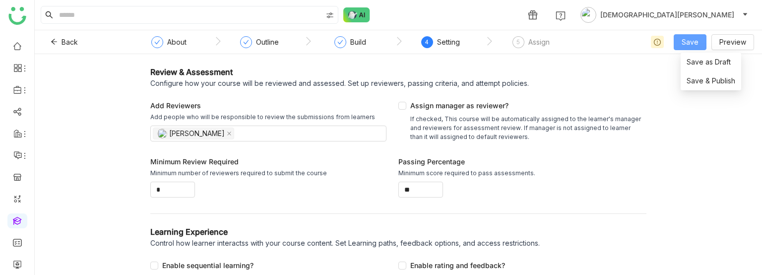
click at [693, 45] on span "Save" at bounding box center [690, 42] width 17 height 11
click at [703, 75] on span "Save & Publish" at bounding box center [711, 80] width 49 height 11
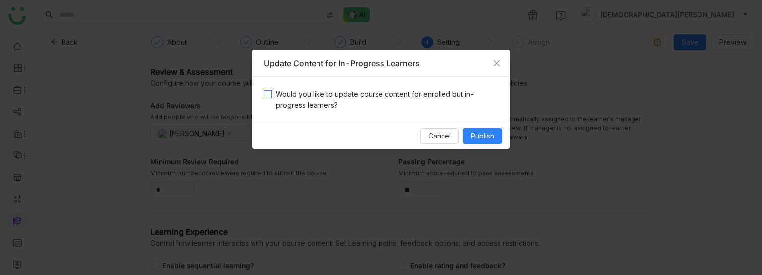
click at [347, 95] on span "Would you like to update course content for enrolled but in-progress learners?" at bounding box center [385, 100] width 226 height 22
click at [486, 140] on span "Publish" at bounding box center [482, 135] width 23 height 11
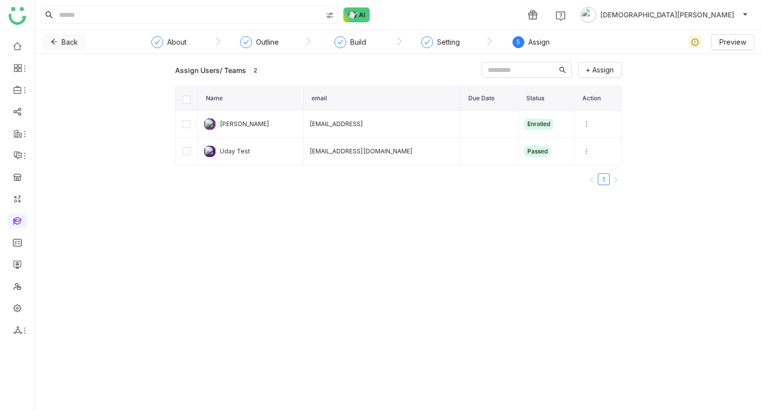
click at [57, 46] on span at bounding box center [54, 42] width 7 height 8
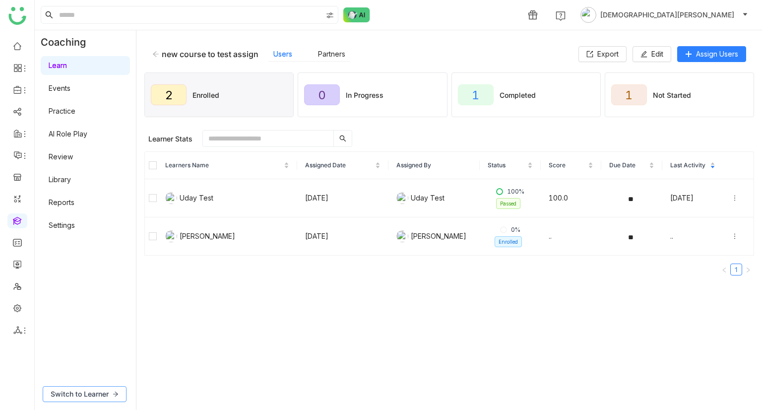
click at [80, 277] on span "Switch to Learner" at bounding box center [80, 393] width 58 height 11
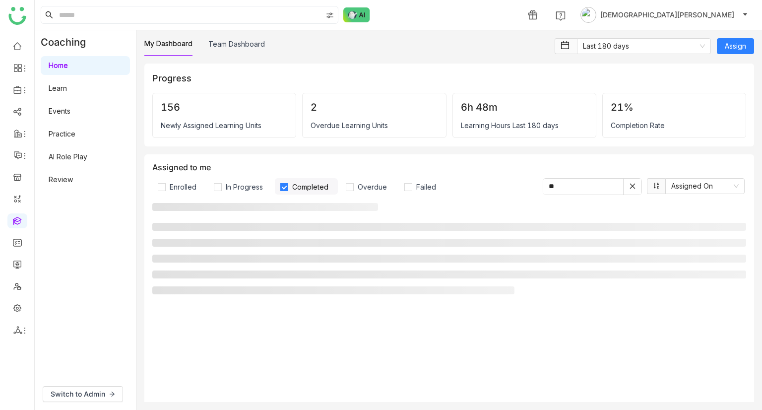
click at [67, 84] on link "Learn" at bounding box center [58, 88] width 18 height 8
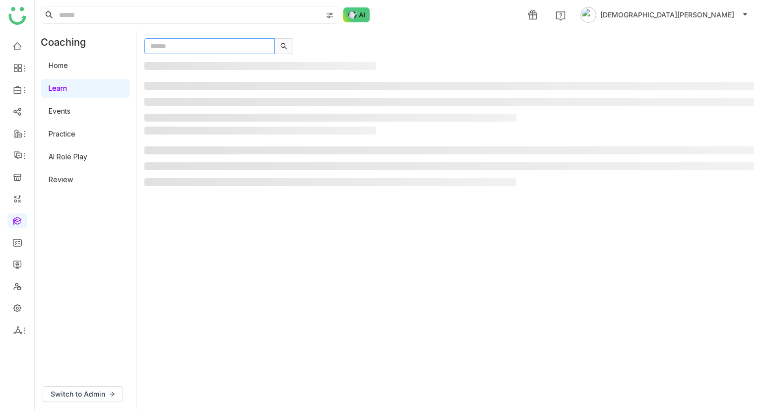
paste input "**********"
click at [177, 48] on input "**********" at bounding box center [209, 46] width 130 height 16
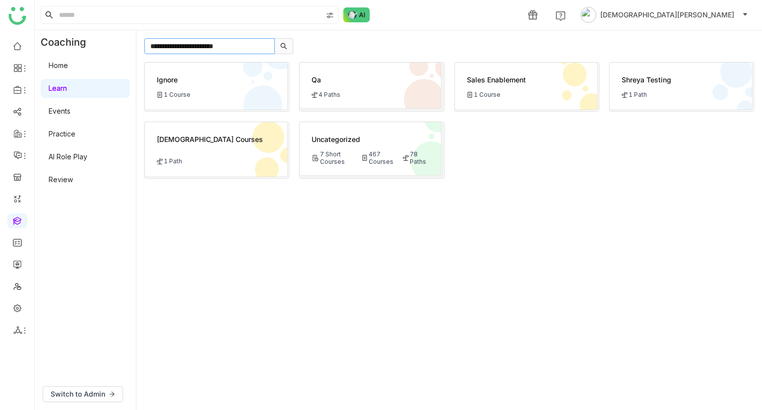
type input "**********"
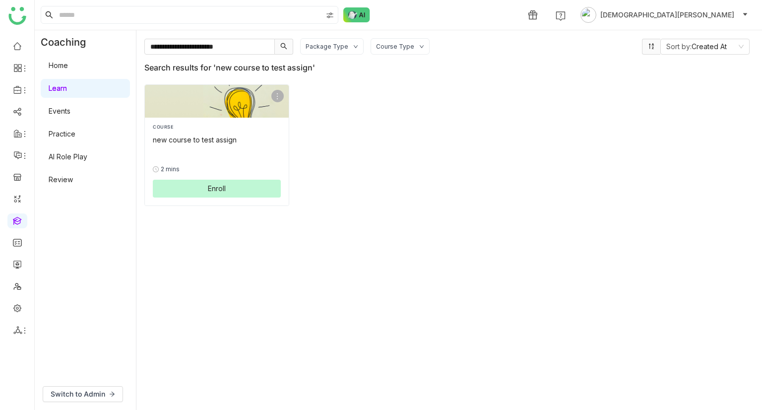
click at [208, 182] on button "Enroll" at bounding box center [217, 189] width 128 height 18
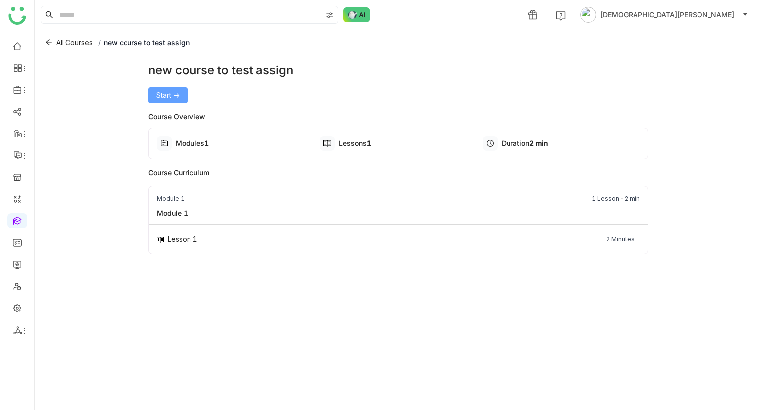
click at [163, 99] on span "Start ->" at bounding box center [167, 95] width 23 height 11
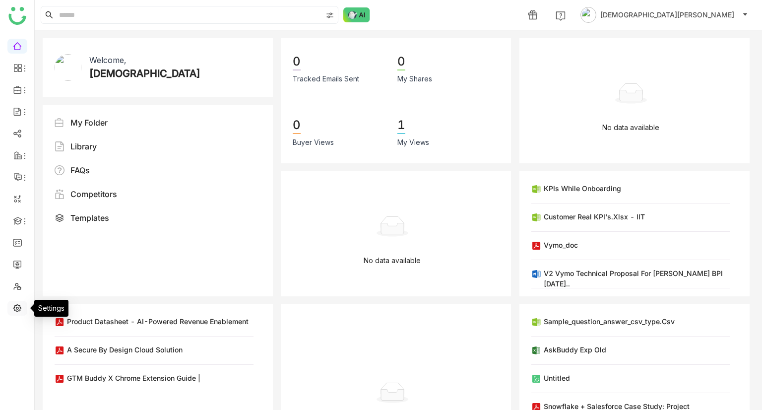
click at [16, 311] on link at bounding box center [17, 307] width 9 height 8
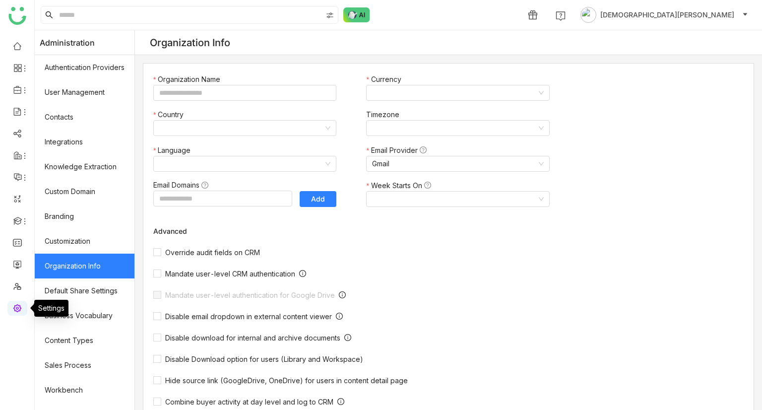
type input "*******"
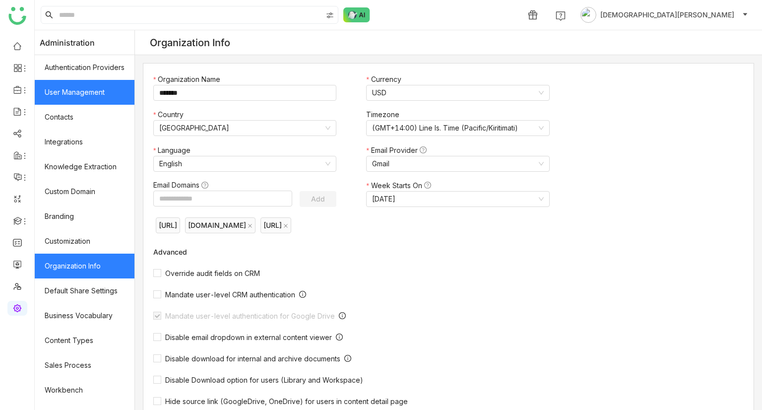
click at [91, 86] on link "User Management" at bounding box center [85, 92] width 100 height 25
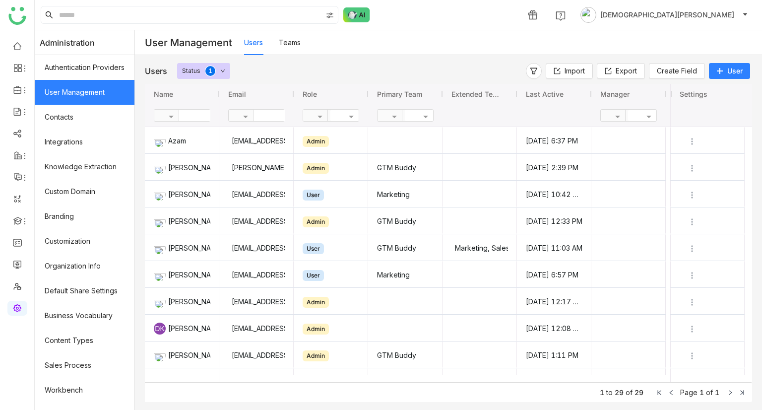
click at [723, 68] on button "User" at bounding box center [729, 71] width 41 height 16
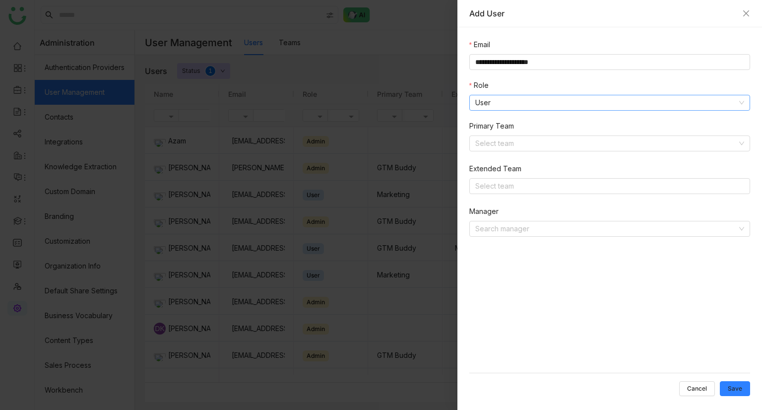
type input "**********"
click at [500, 100] on nz-select-item "User" at bounding box center [609, 102] width 269 height 15
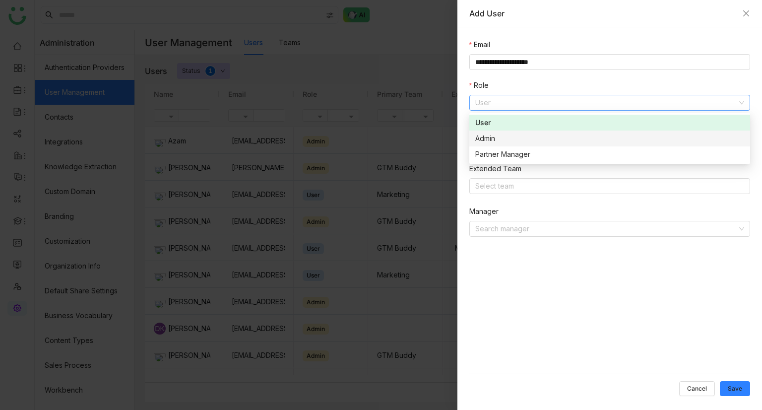
click at [486, 145] on nz-option-item "Admin" at bounding box center [609, 138] width 281 height 16
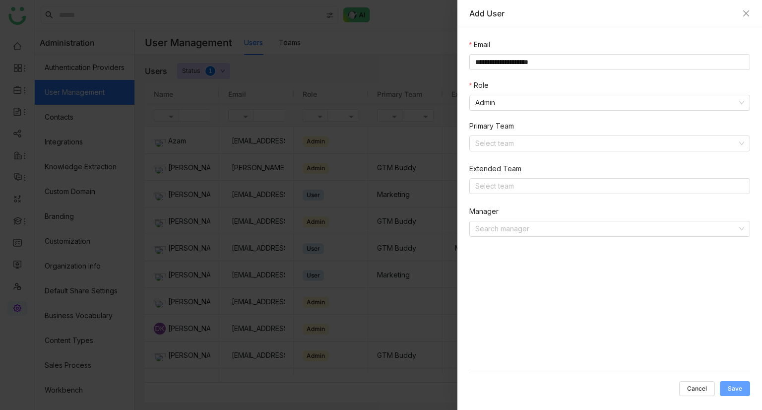
click at [745, 390] on button "Save" at bounding box center [735, 388] width 30 height 15
